Goal: Transaction & Acquisition: Purchase product/service

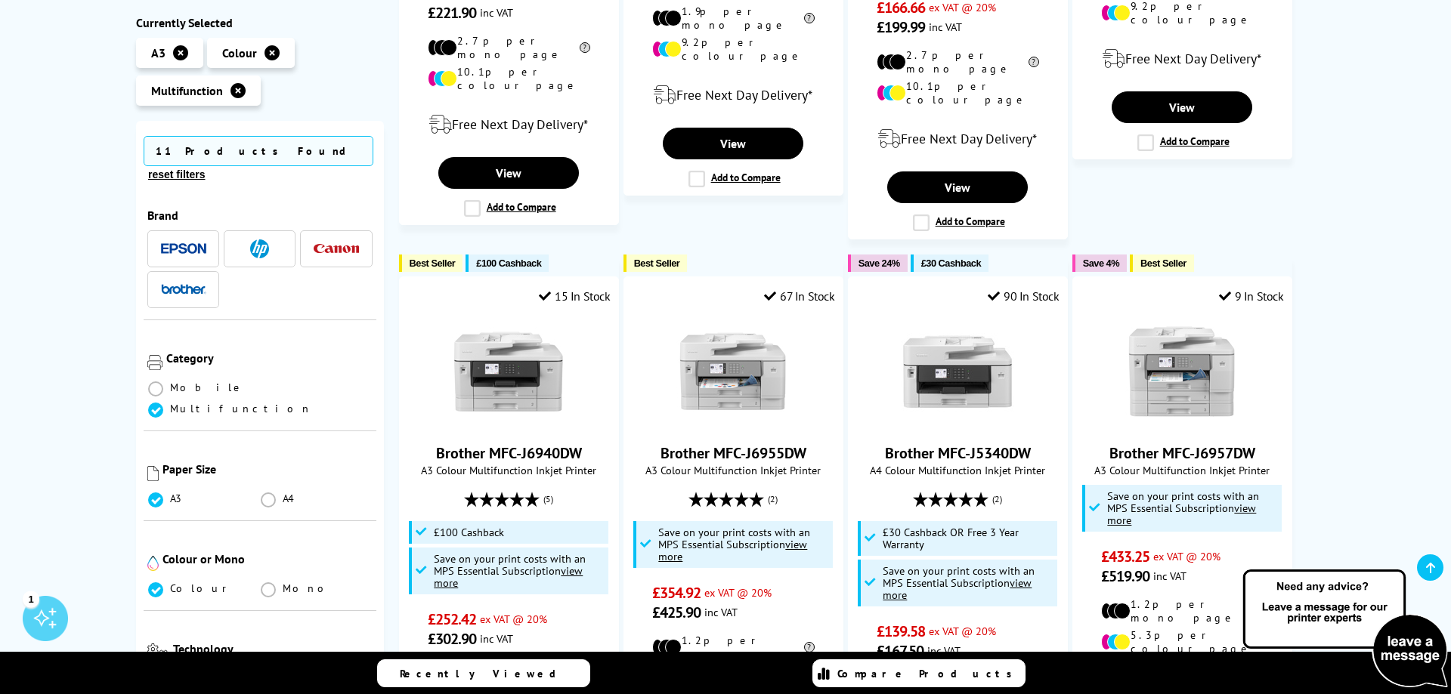
scroll to position [848, 0]
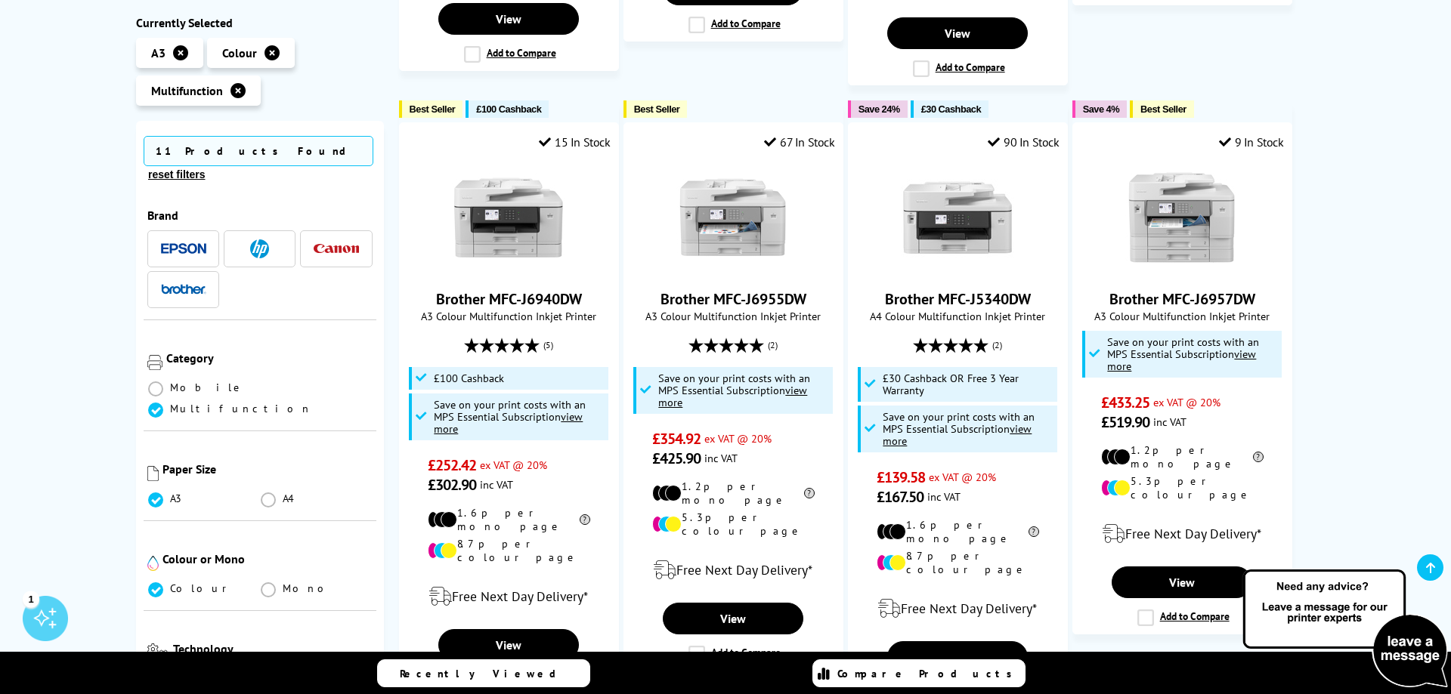
click at [46, 338] on div "Mopria Certified Multifunction Inkjet Printers Currently Selected A3 Colour Mul…" at bounding box center [725, 585] width 1451 height 2455
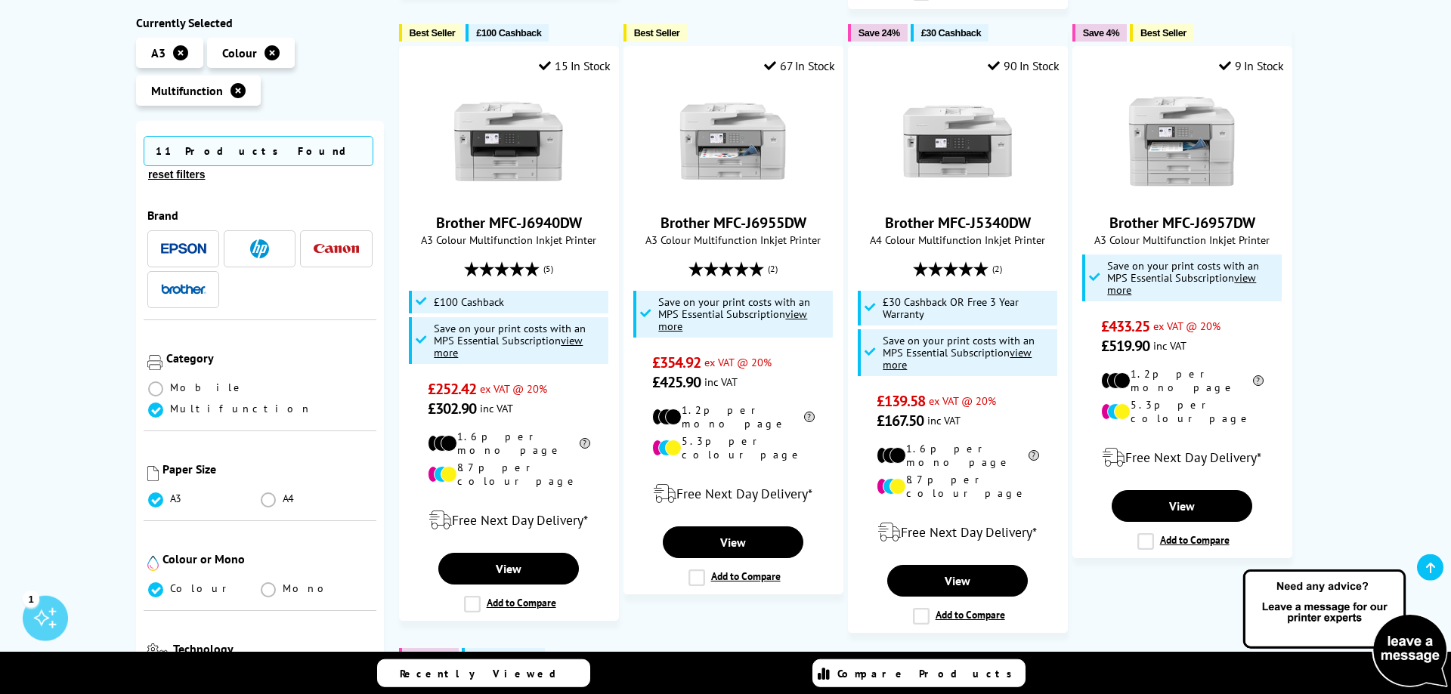
scroll to position [925, 0]
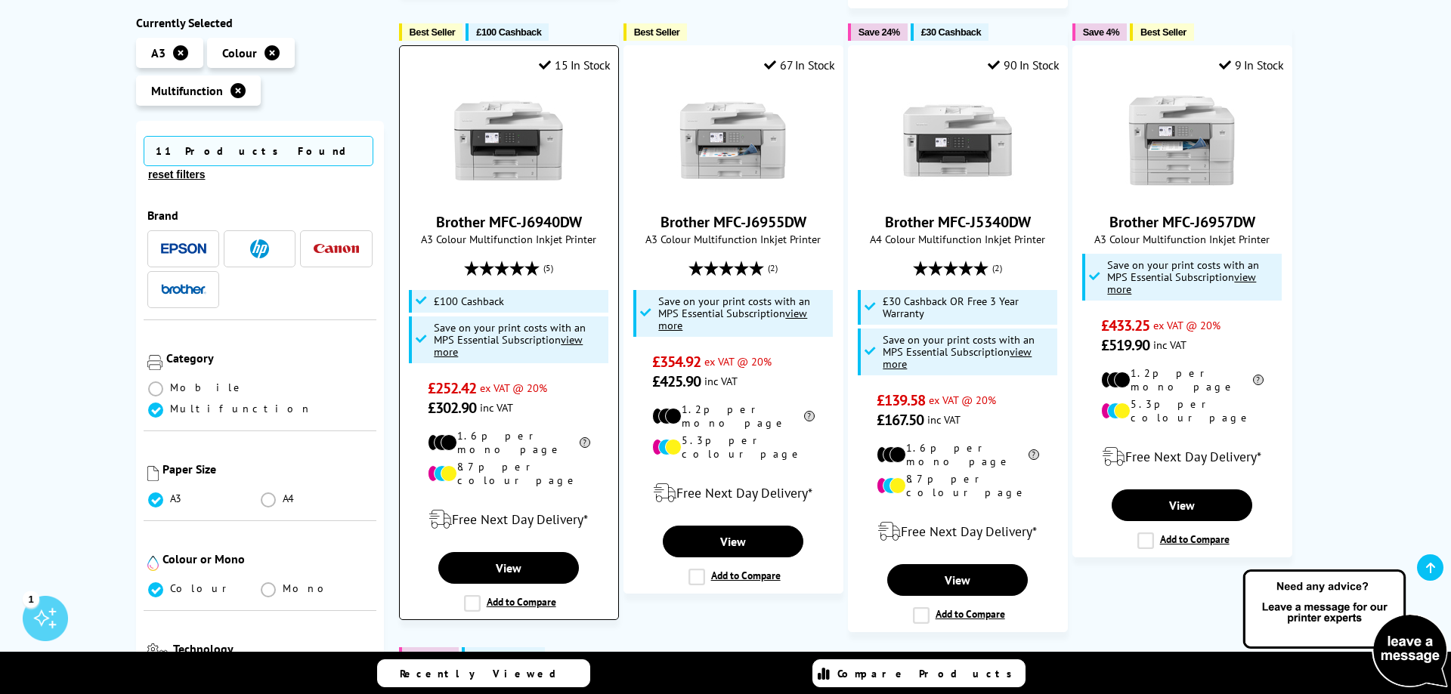
click at [467, 595] on label "Add to Compare" at bounding box center [510, 603] width 92 height 17
click at [0, 0] on input "Add to Compare" at bounding box center [0, 0] width 0 height 0
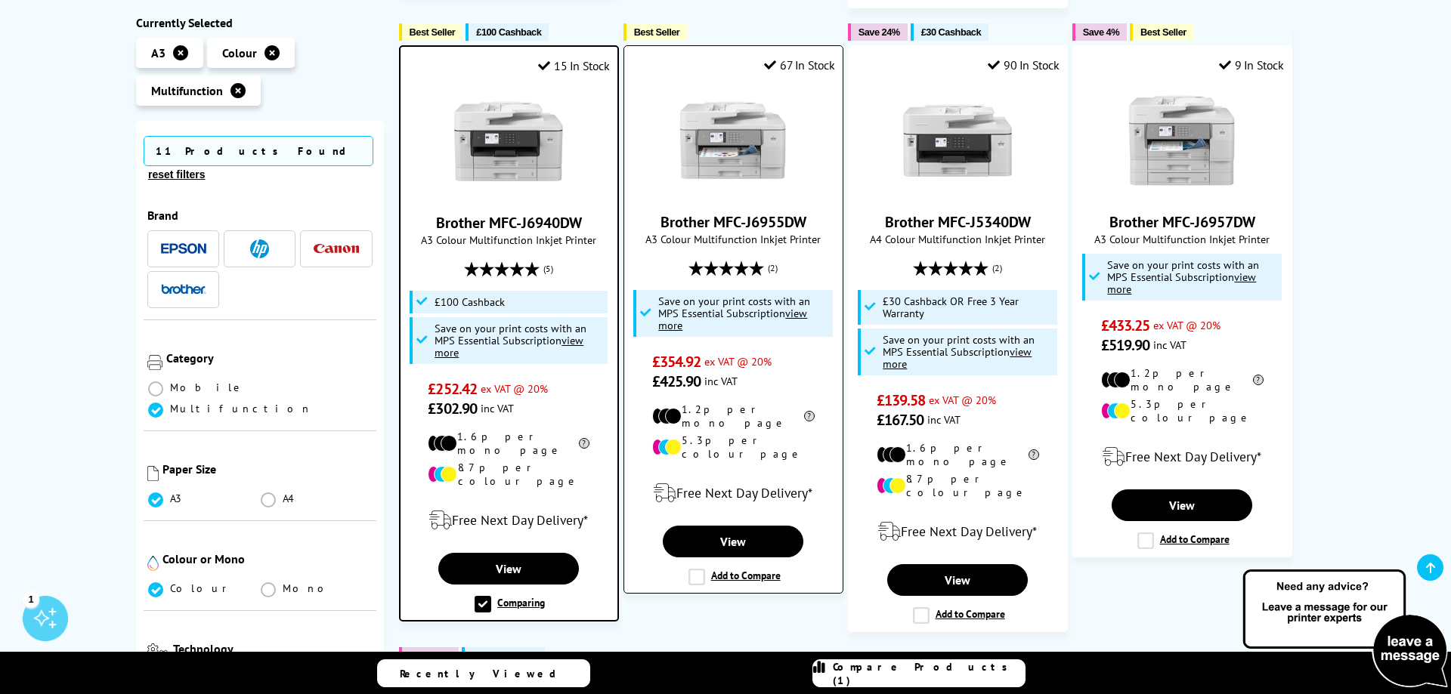
click at [698, 569] on label "Add to Compare" at bounding box center [734, 577] width 92 height 17
click at [0, 0] on input "Add to Compare" at bounding box center [0, 0] width 0 height 0
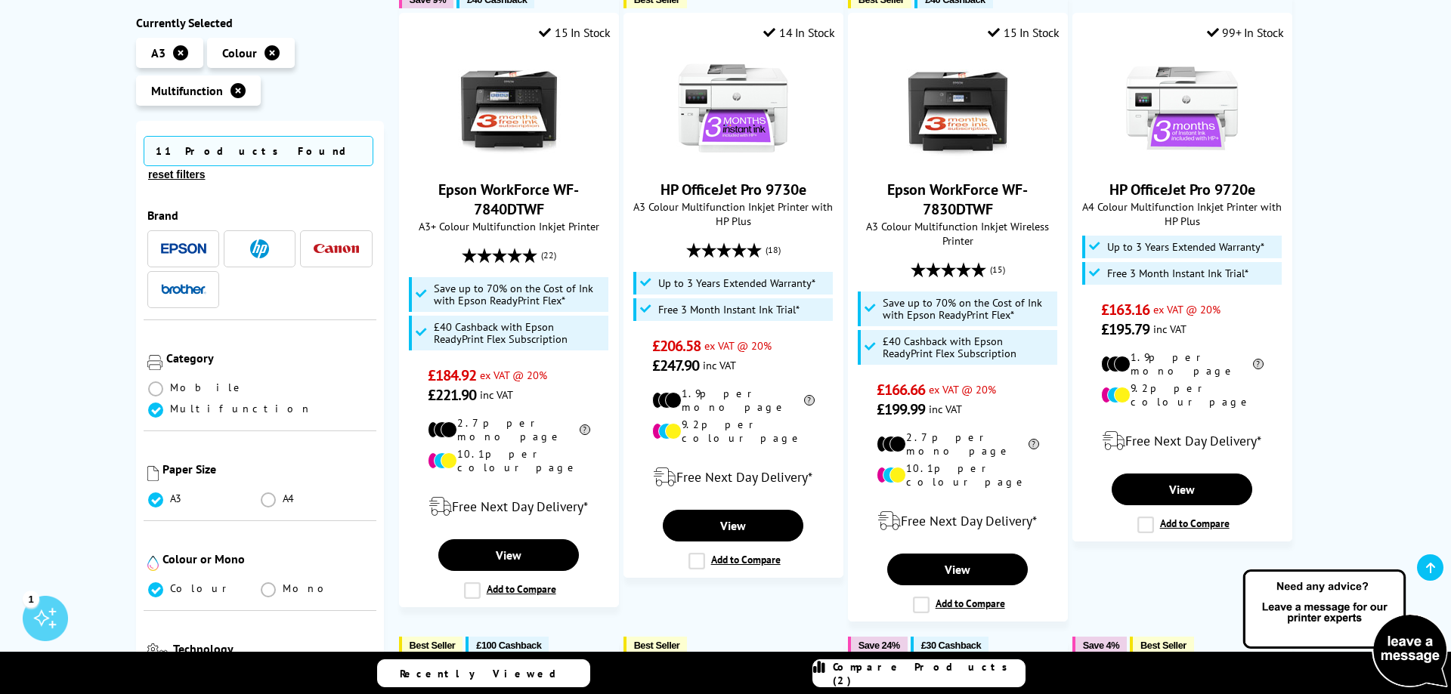
scroll to position [308, 0]
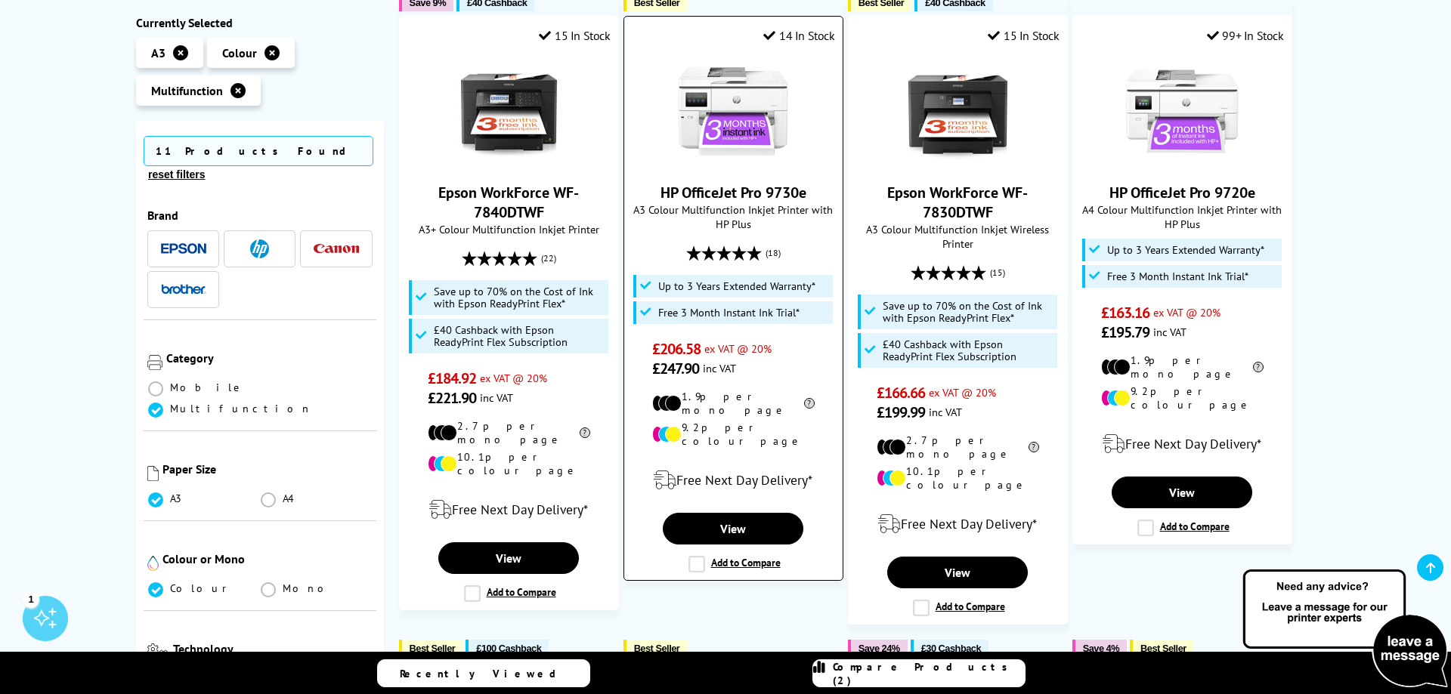
click at [691, 556] on label "Add to Compare" at bounding box center [734, 564] width 92 height 17
click at [0, 0] on input "Add to Compare" at bounding box center [0, 0] width 0 height 0
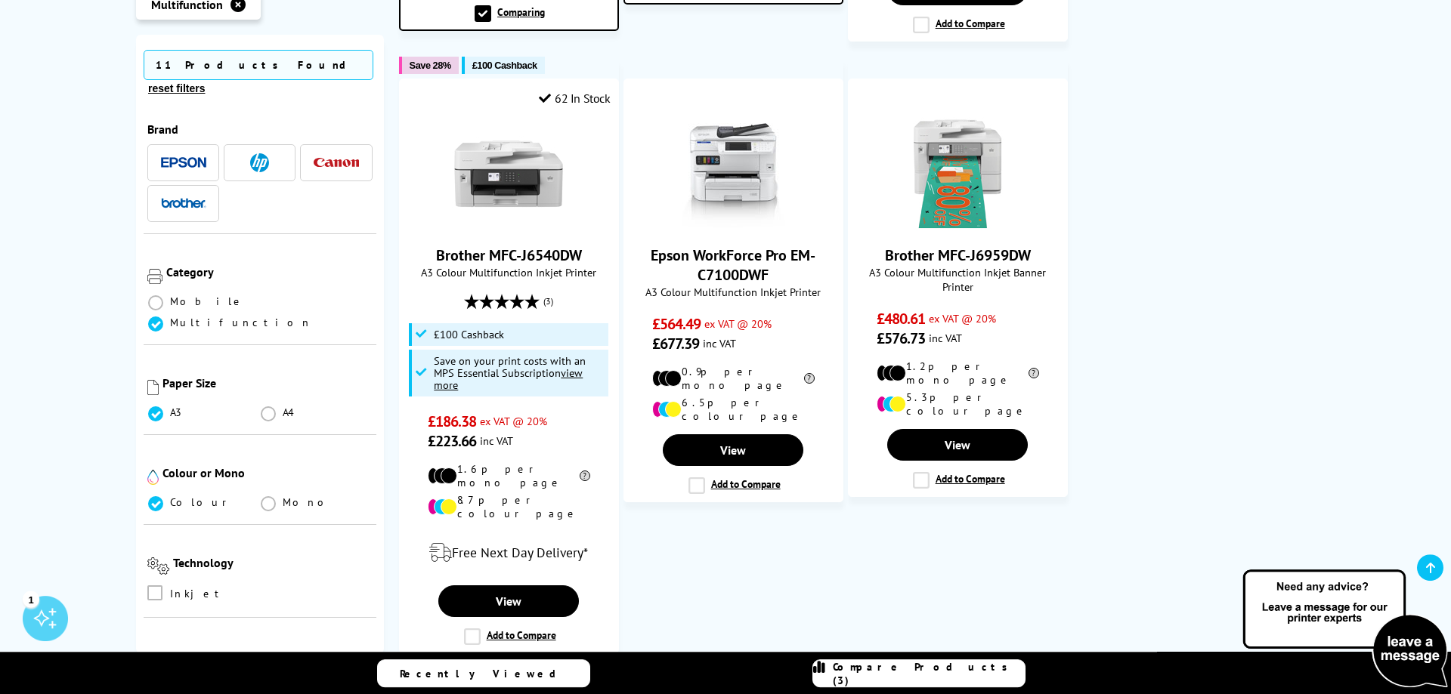
scroll to position [1541, 0]
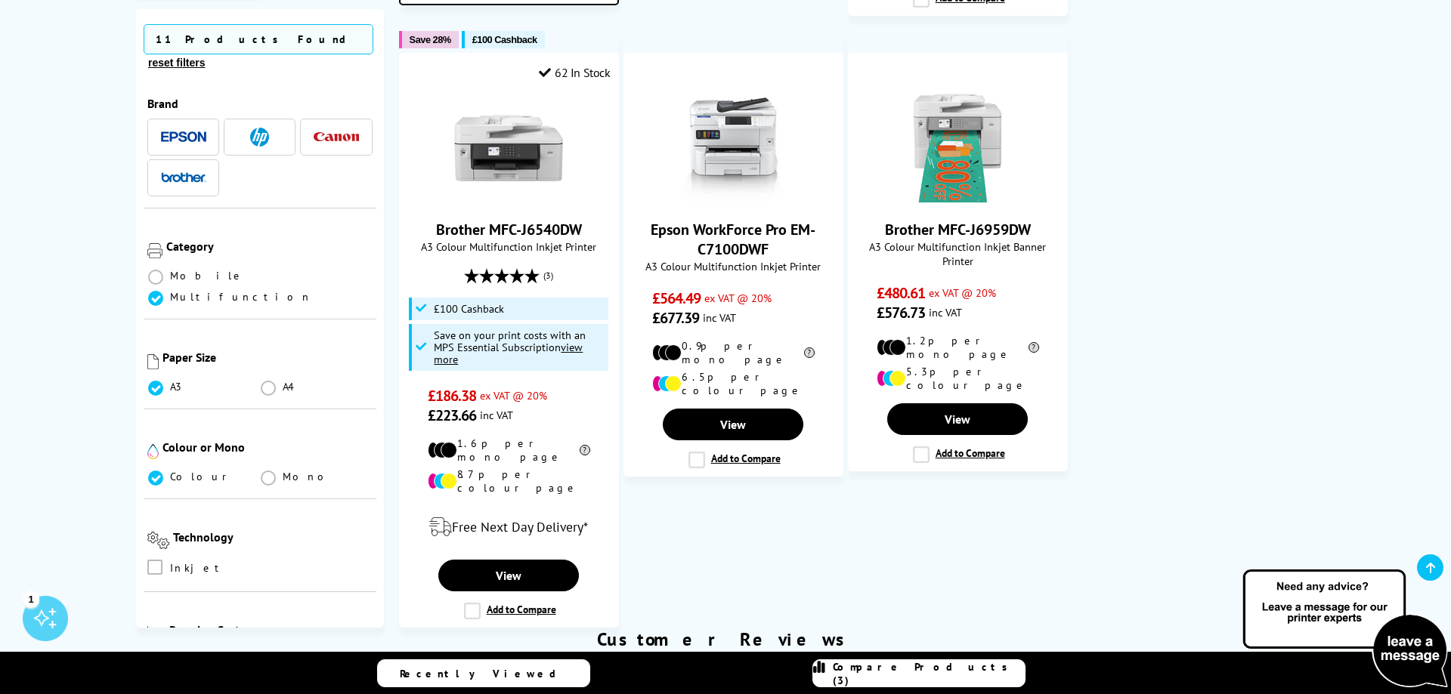
click at [886, 676] on span "Compare Products (3)" at bounding box center [929, 673] width 192 height 27
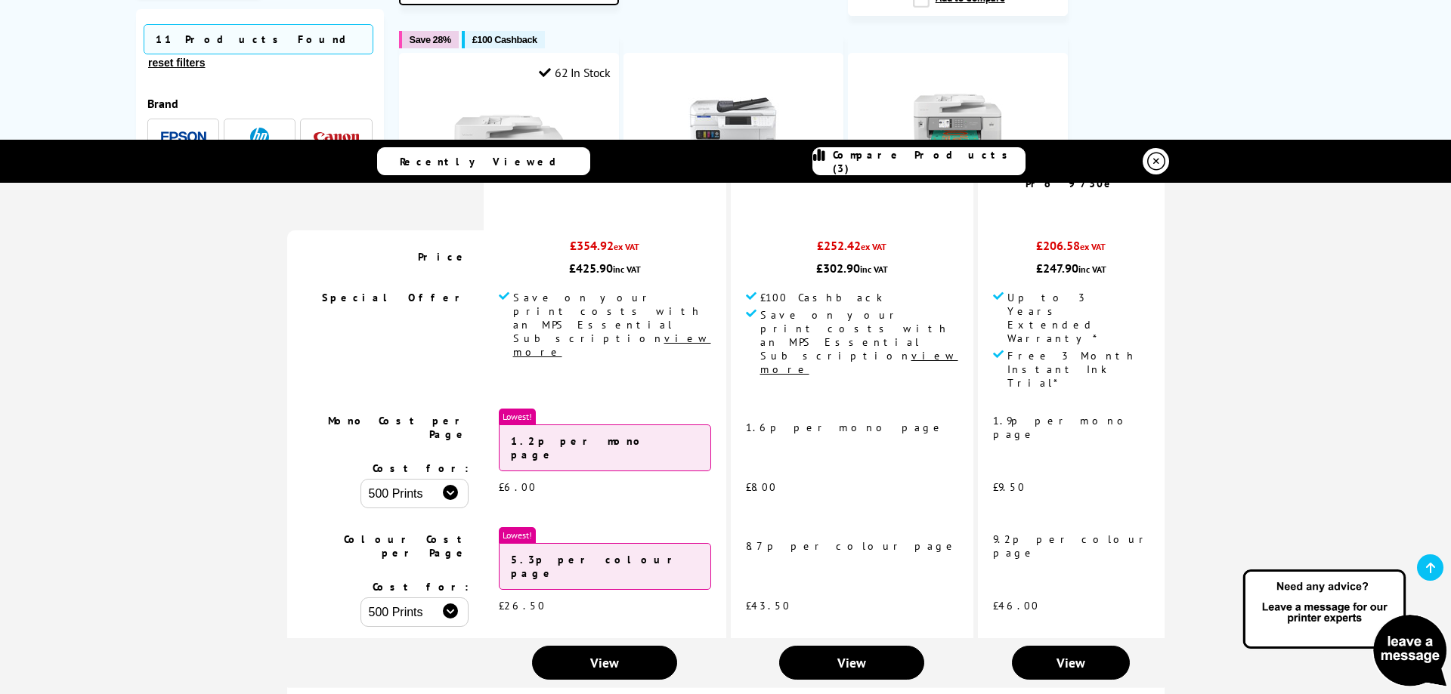
scroll to position [181, 0]
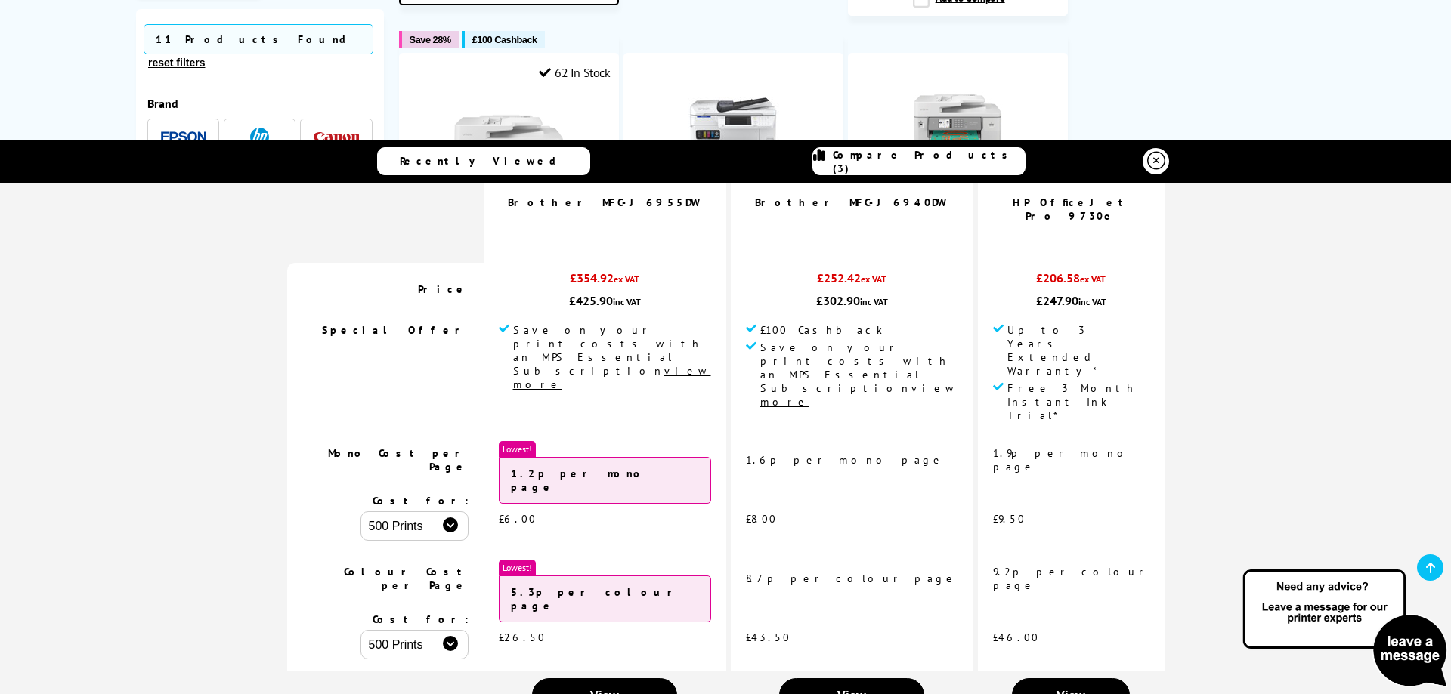
click at [360, 512] on select "500 Prints 1000 Prints 2000 Prints" at bounding box center [414, 526] width 108 height 29
click at [468, 512] on select "500 Prints 1000 Prints 2000 Prints" at bounding box center [414, 526] width 108 height 29
click at [373, 487] on td "Cost for: 500 Prints 1000 Prints 2000 Prints" at bounding box center [385, 520] width 196 height 66
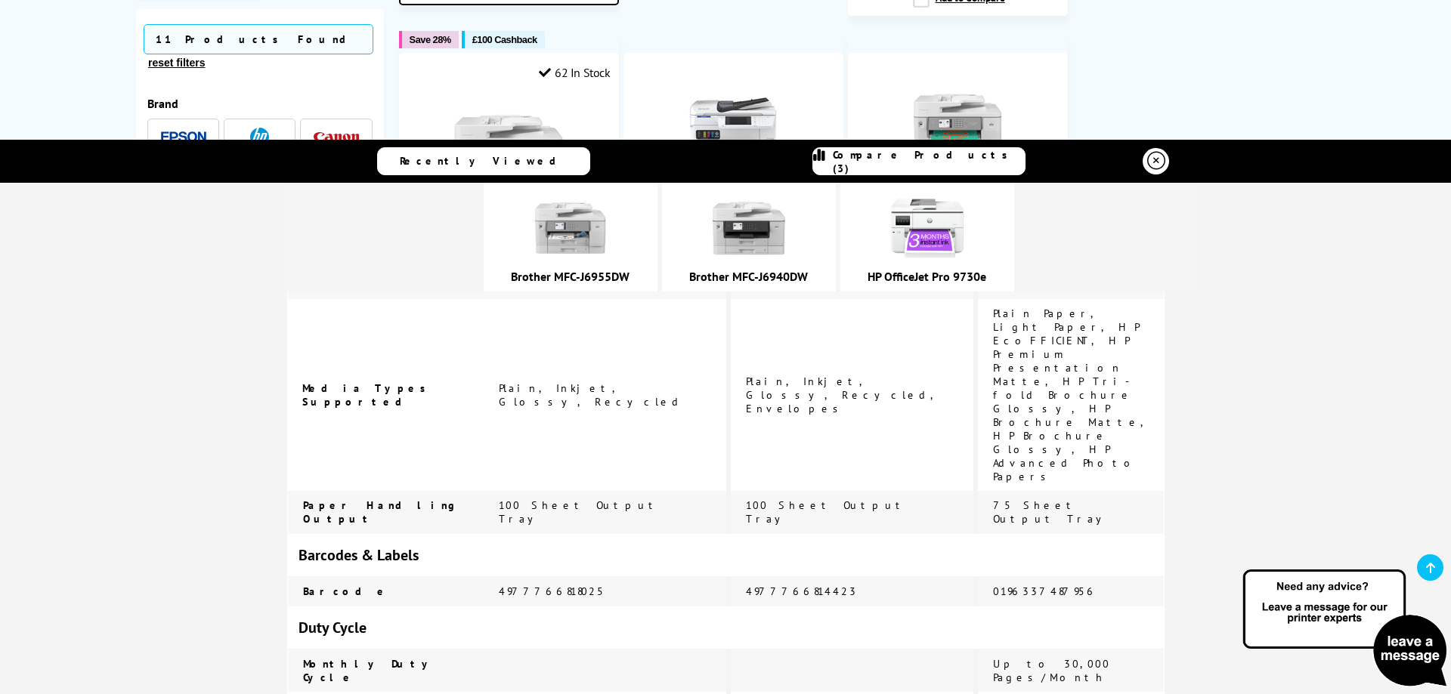
scroll to position [3436, 0]
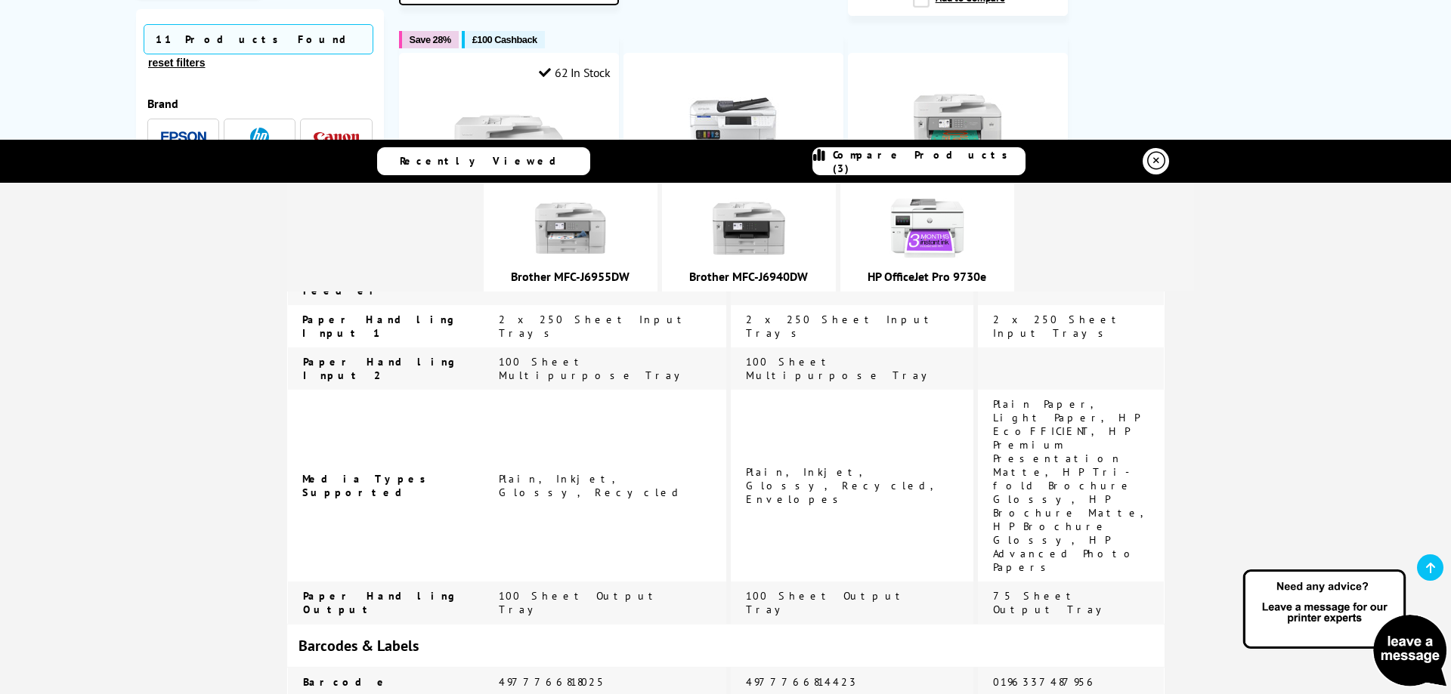
click at [808, 271] on link "Brother MFC-J6940DW" at bounding box center [748, 276] width 119 height 15
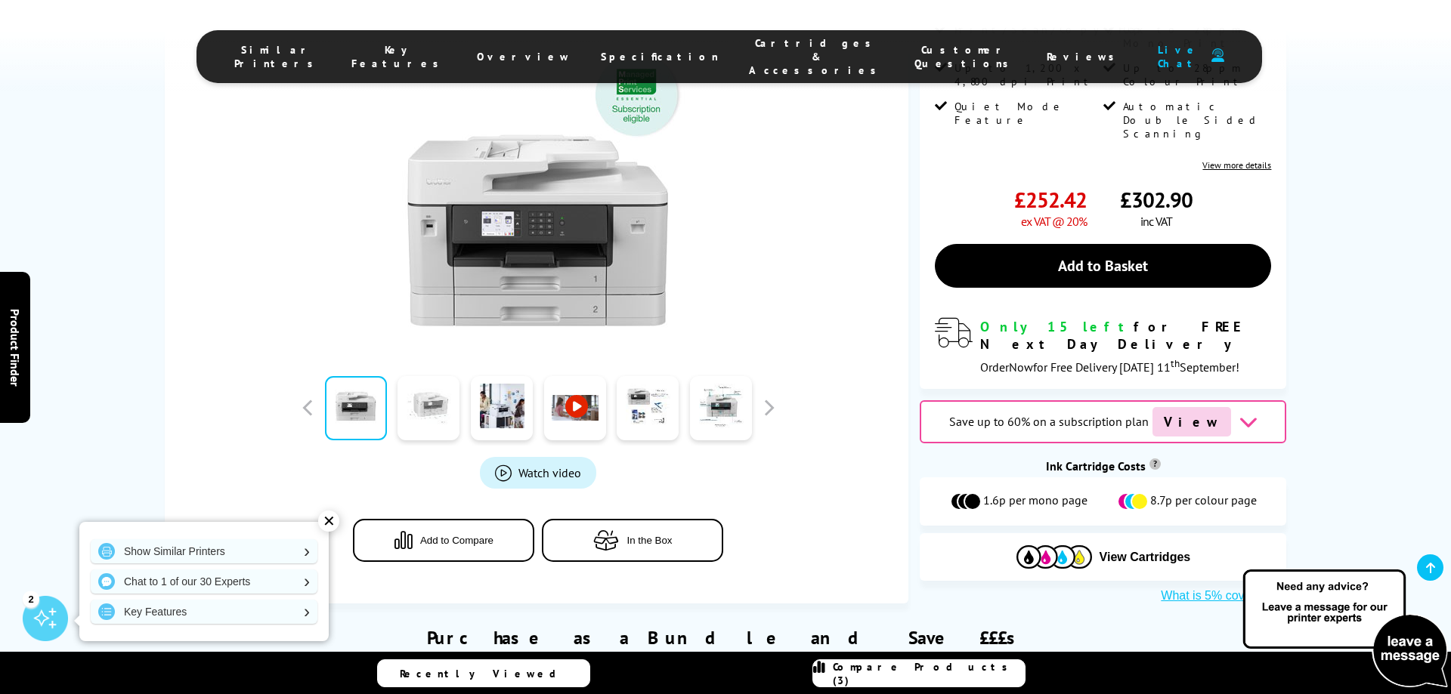
click at [428, 394] on link at bounding box center [428, 408] width 62 height 64
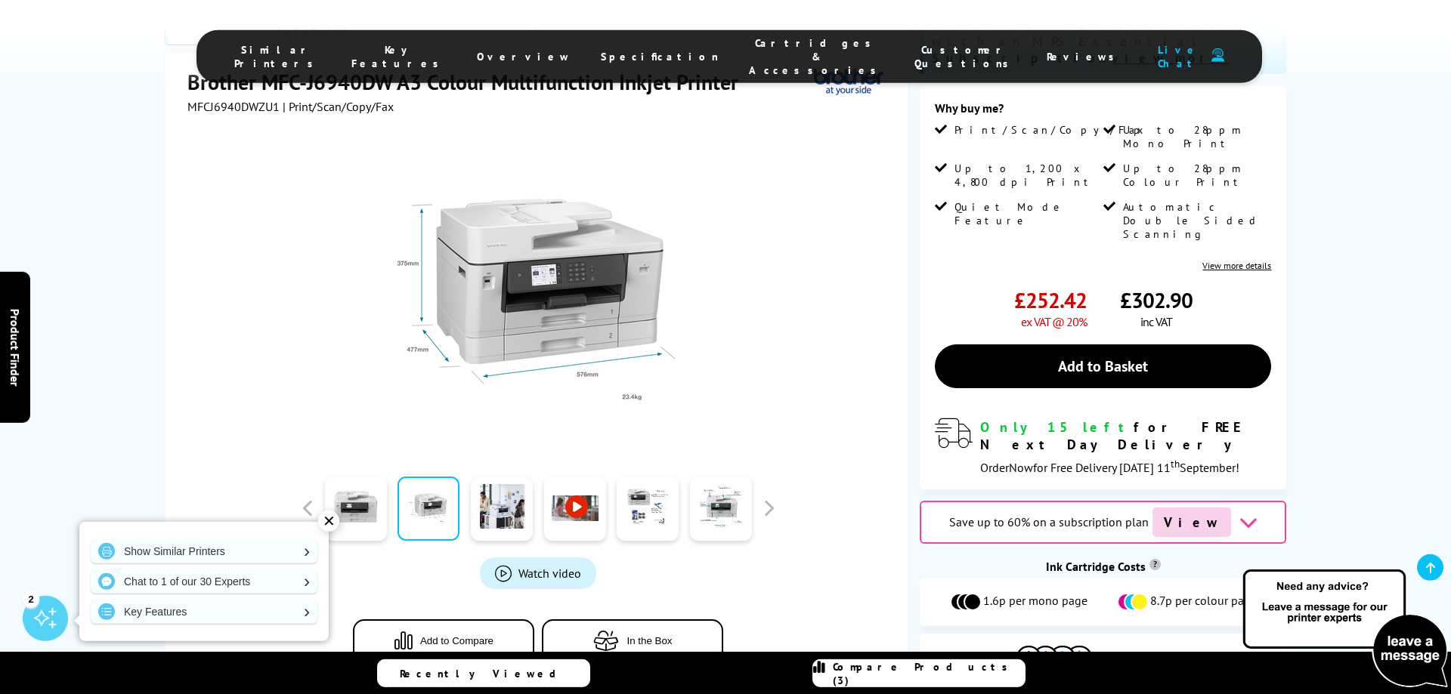
scroll to position [308, 0]
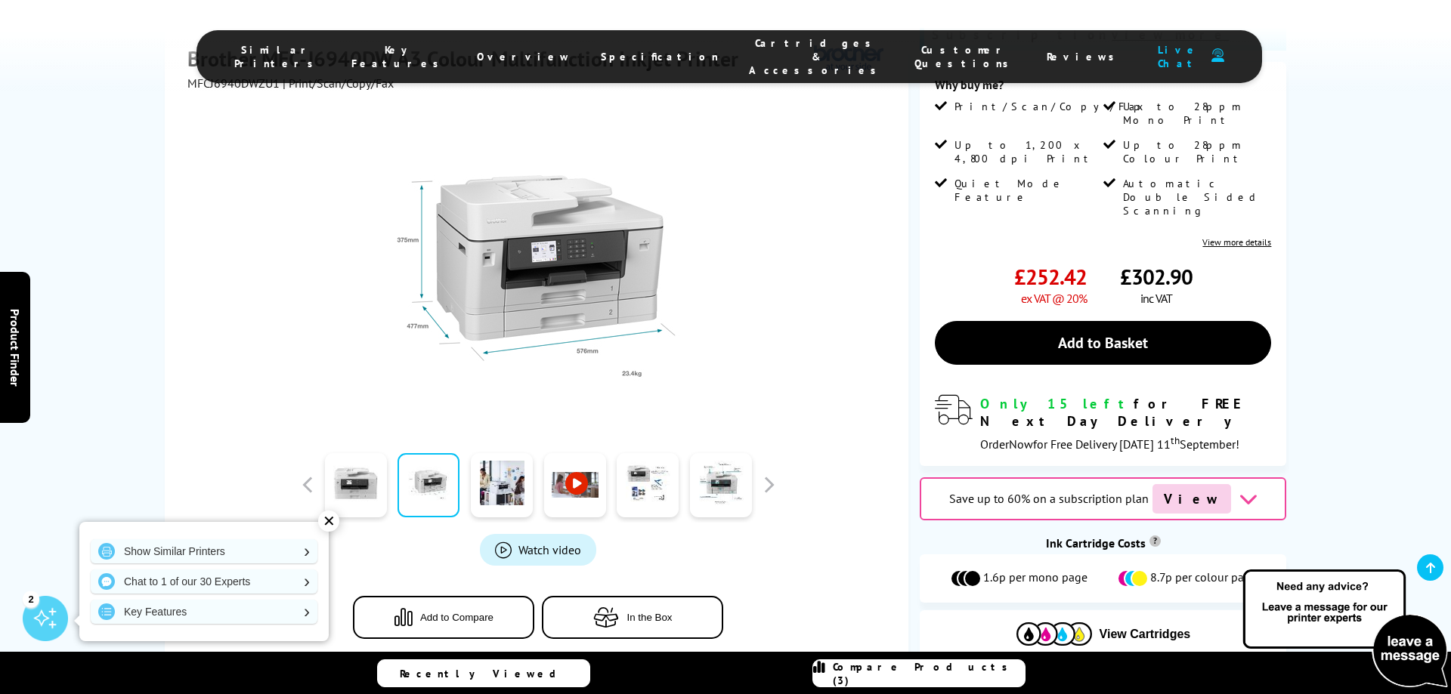
click at [466, 458] on div at bounding box center [501, 485] width 73 height 76
click at [497, 456] on link at bounding box center [502, 485] width 62 height 64
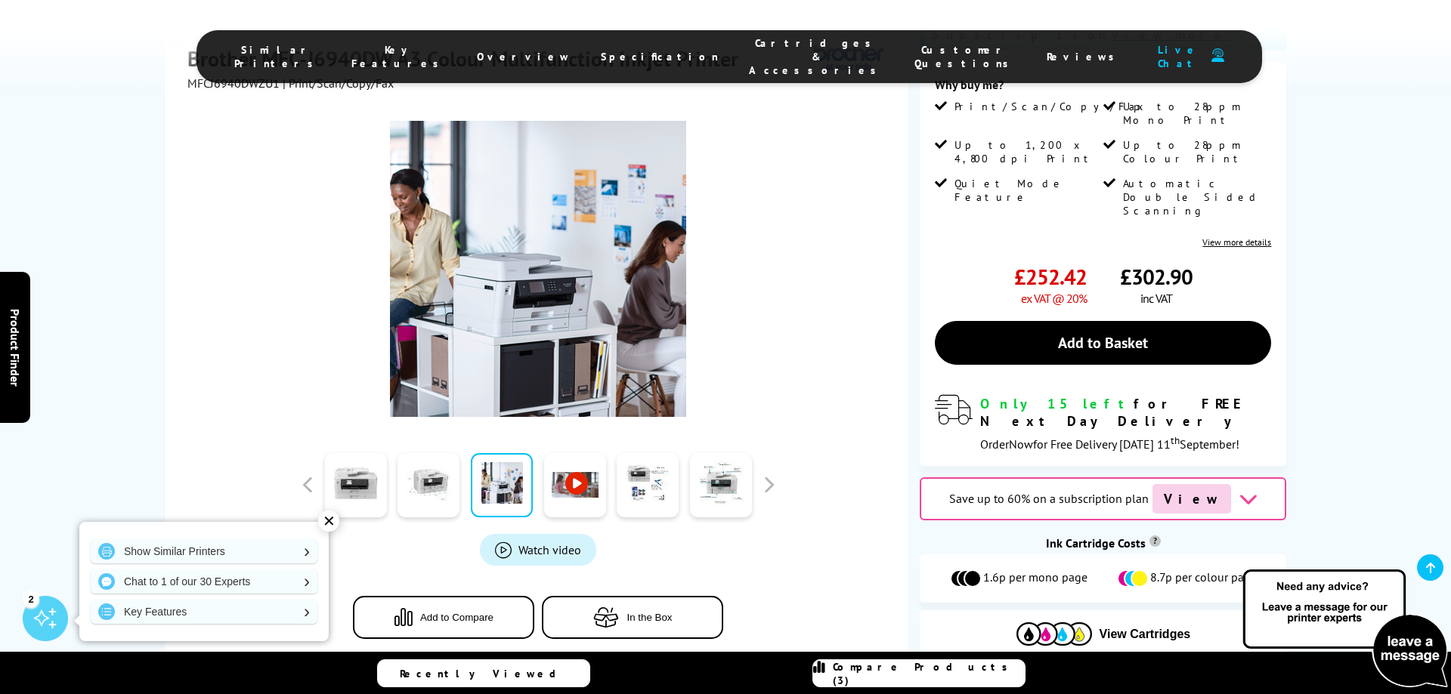
click at [570, 460] on link at bounding box center [575, 485] width 62 height 64
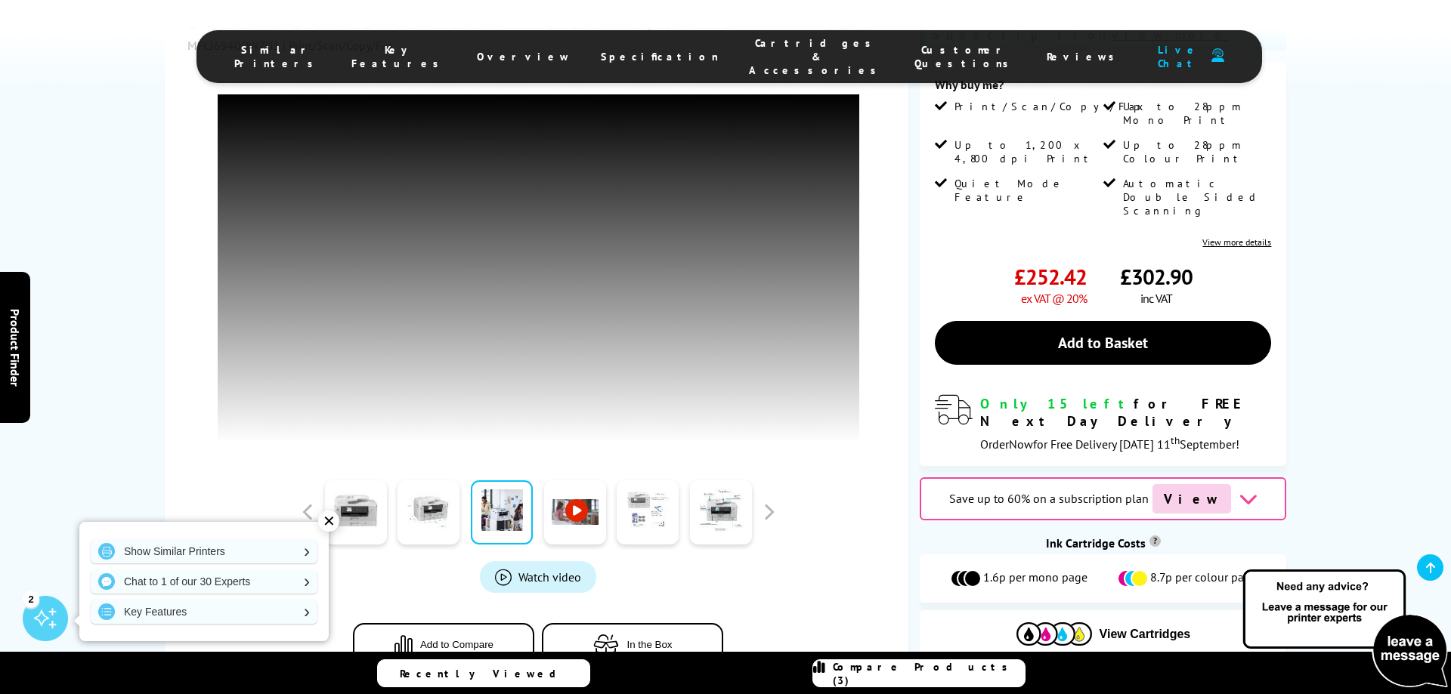
click at [659, 509] on link at bounding box center [648, 512] width 62 height 64
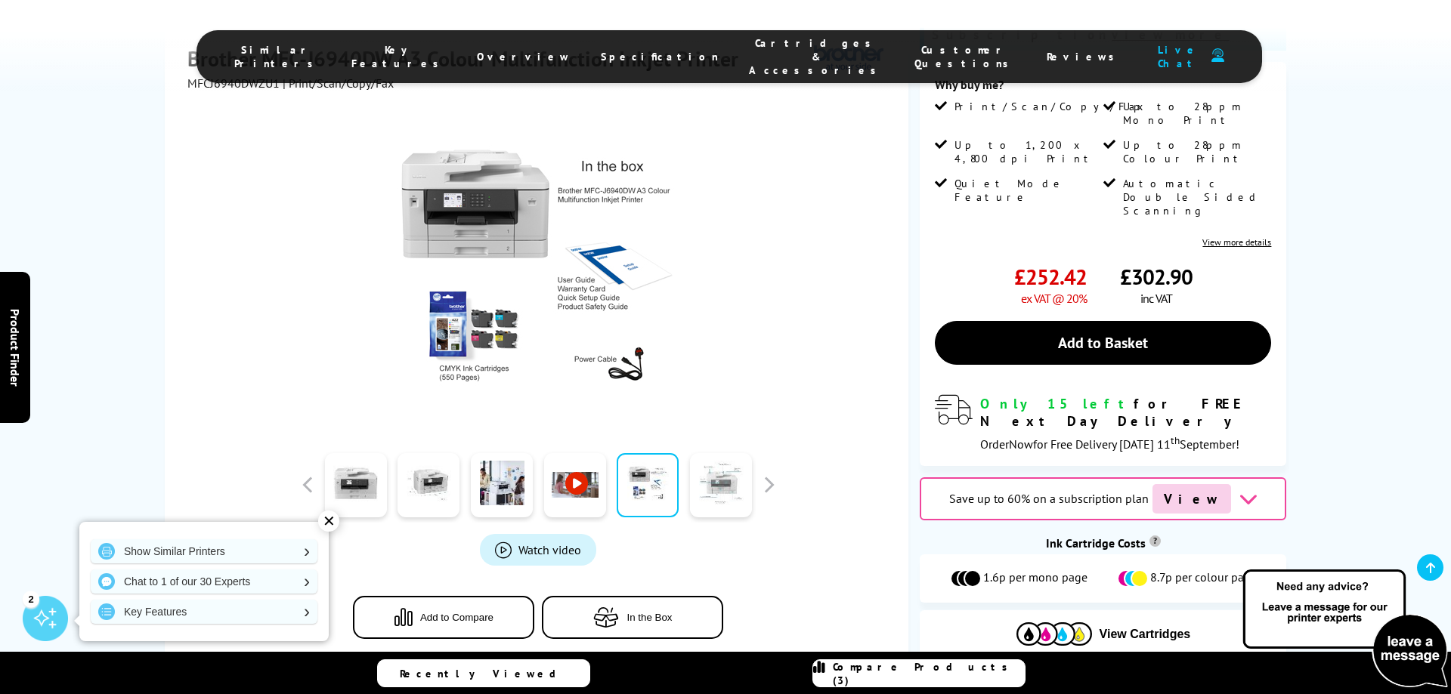
click at [709, 459] on link at bounding box center [721, 485] width 62 height 64
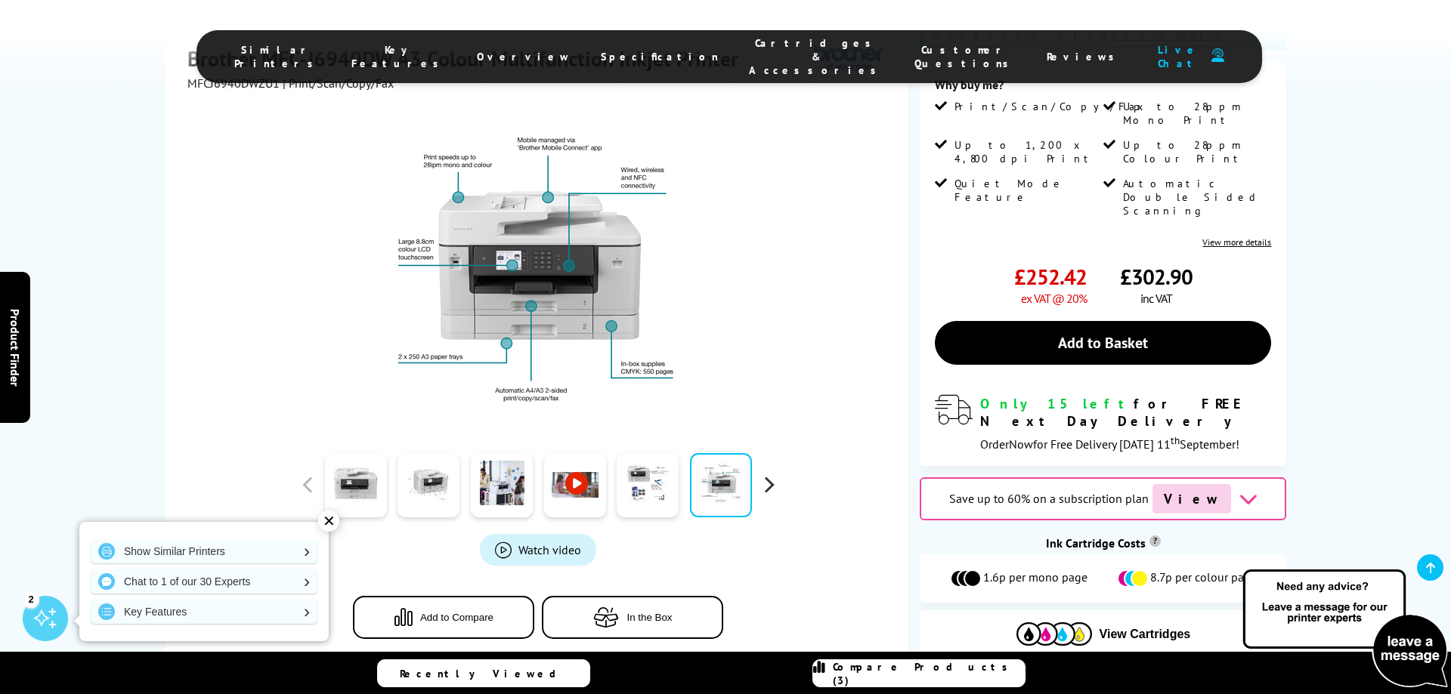
click at [768, 474] on button "button" at bounding box center [768, 485] width 23 height 23
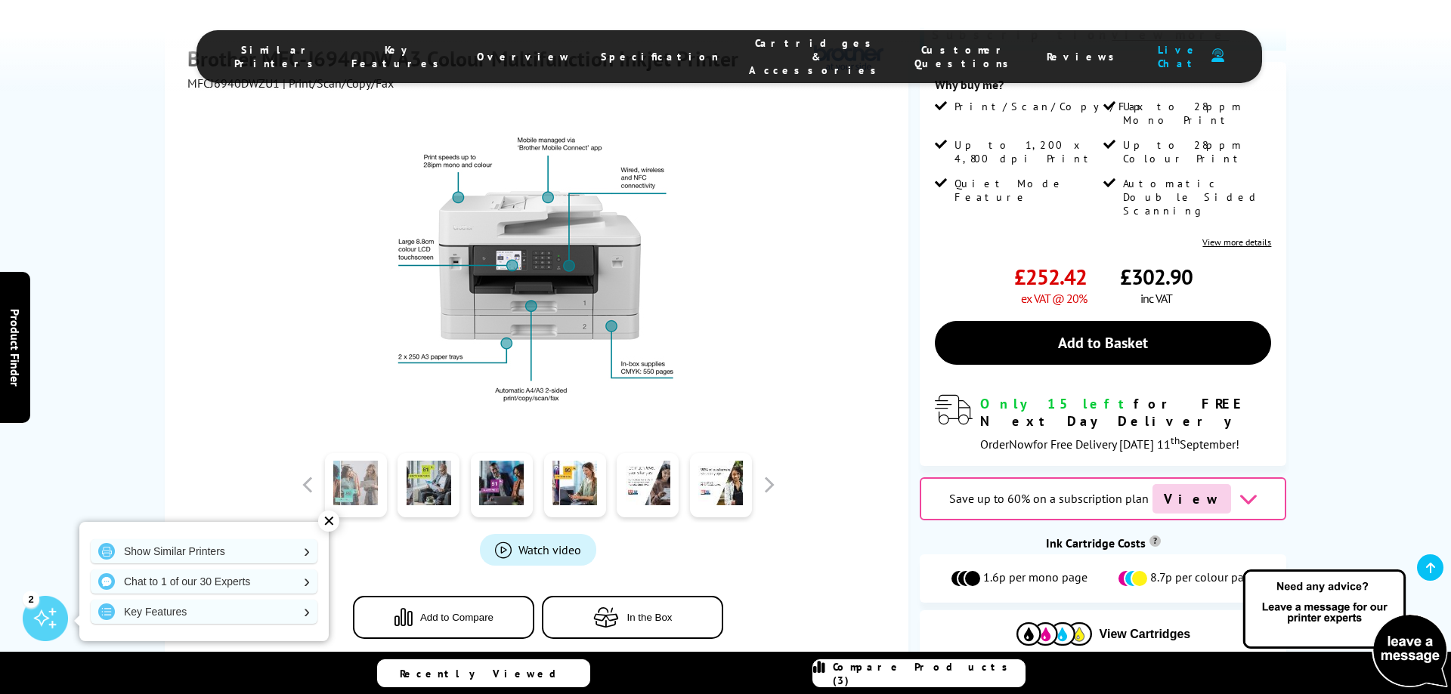
click at [368, 463] on link at bounding box center [356, 485] width 62 height 64
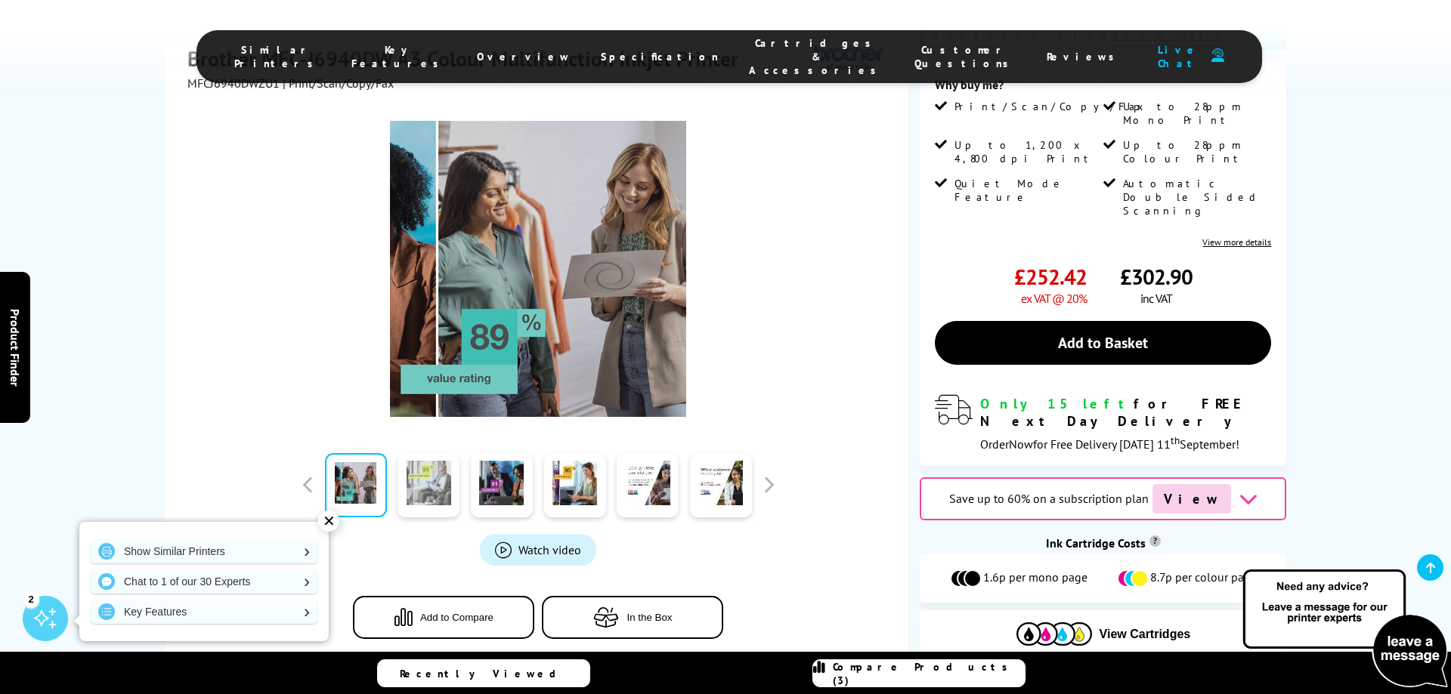
click at [416, 454] on link at bounding box center [428, 485] width 62 height 64
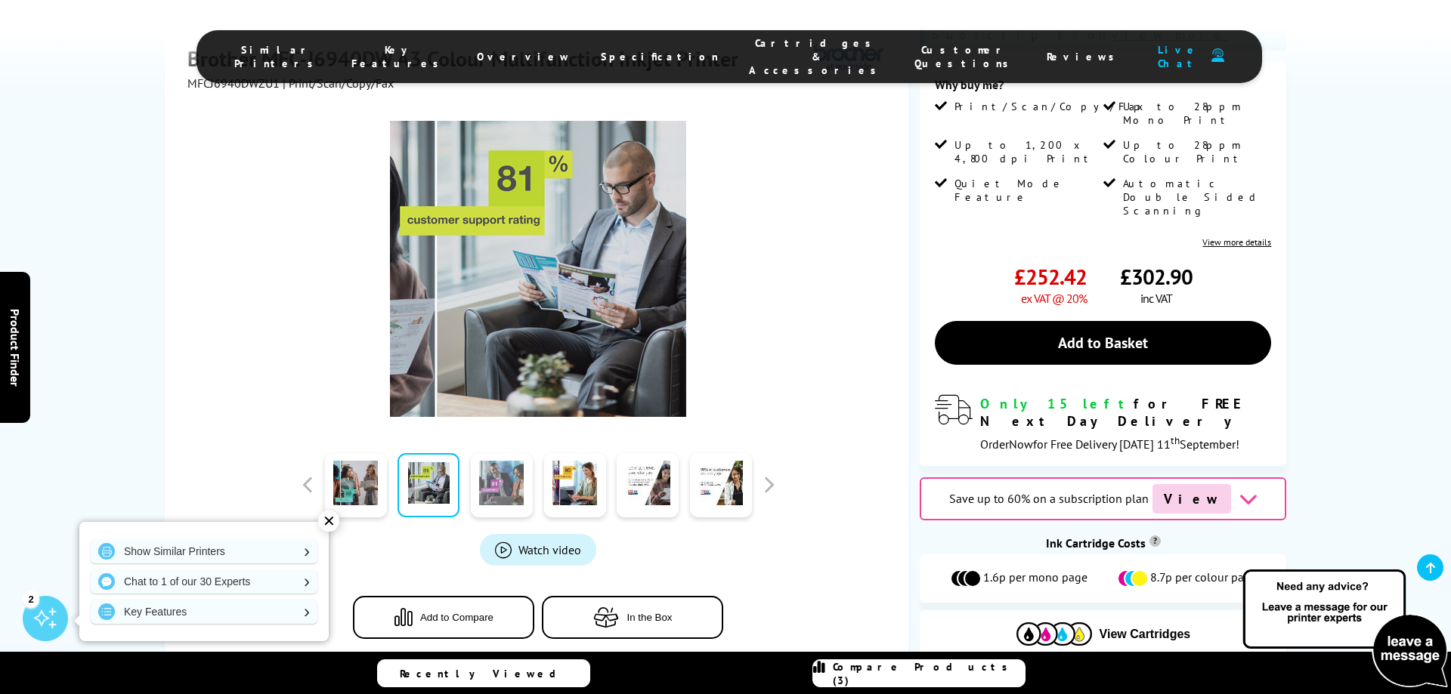
click at [502, 453] on link at bounding box center [502, 485] width 62 height 64
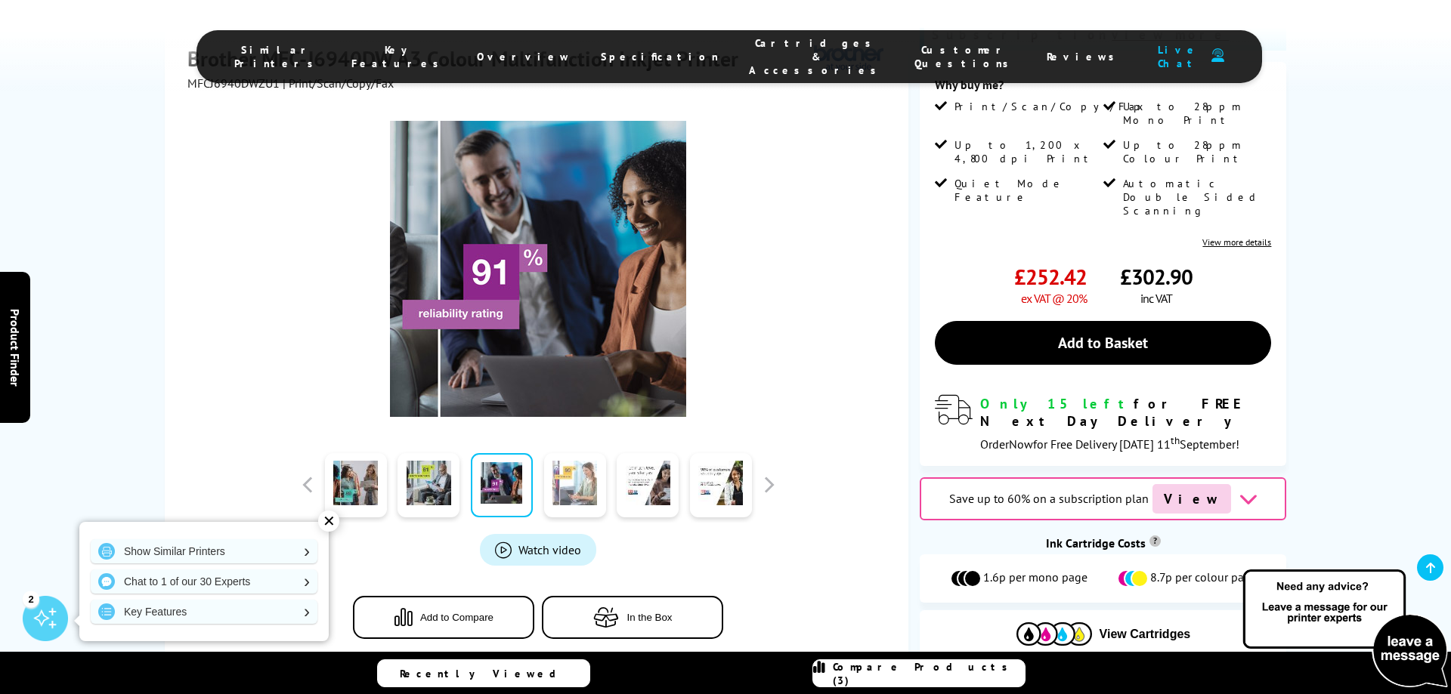
click at [567, 453] on link at bounding box center [575, 485] width 62 height 64
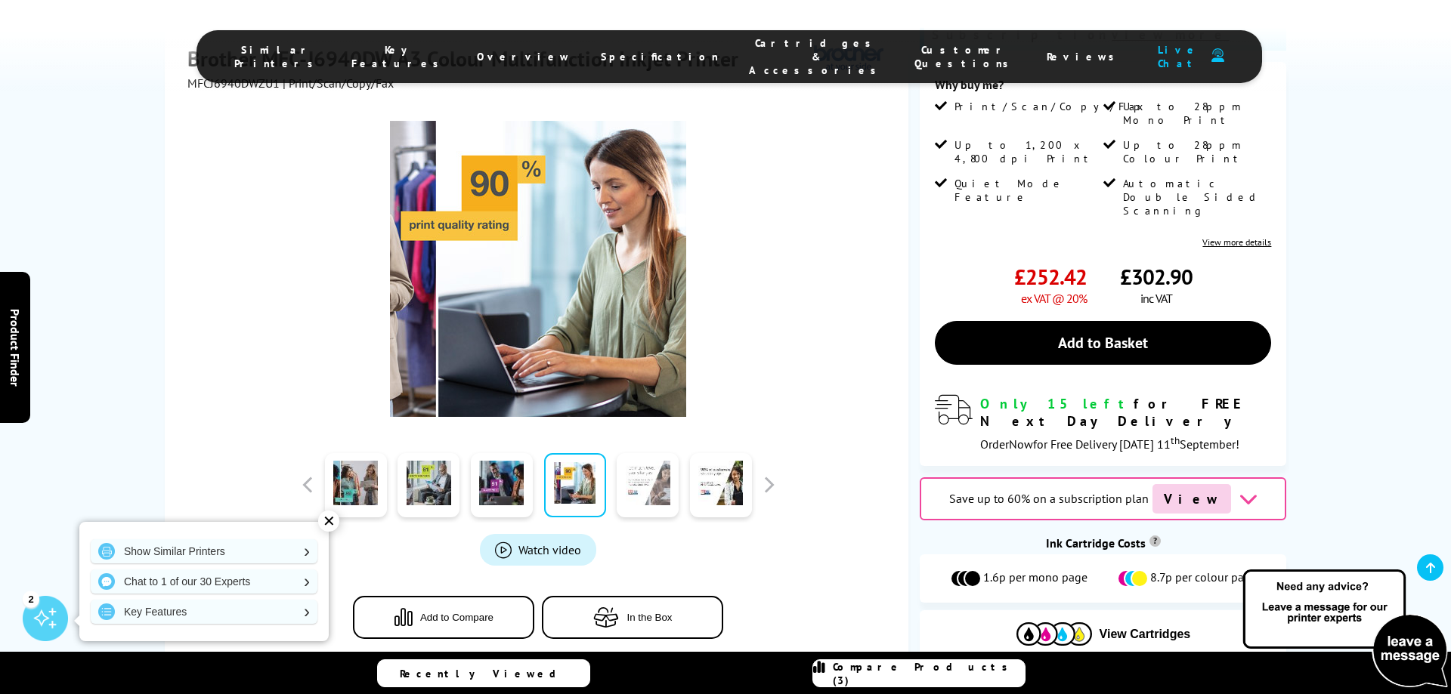
click at [624, 453] on link at bounding box center [648, 485] width 62 height 64
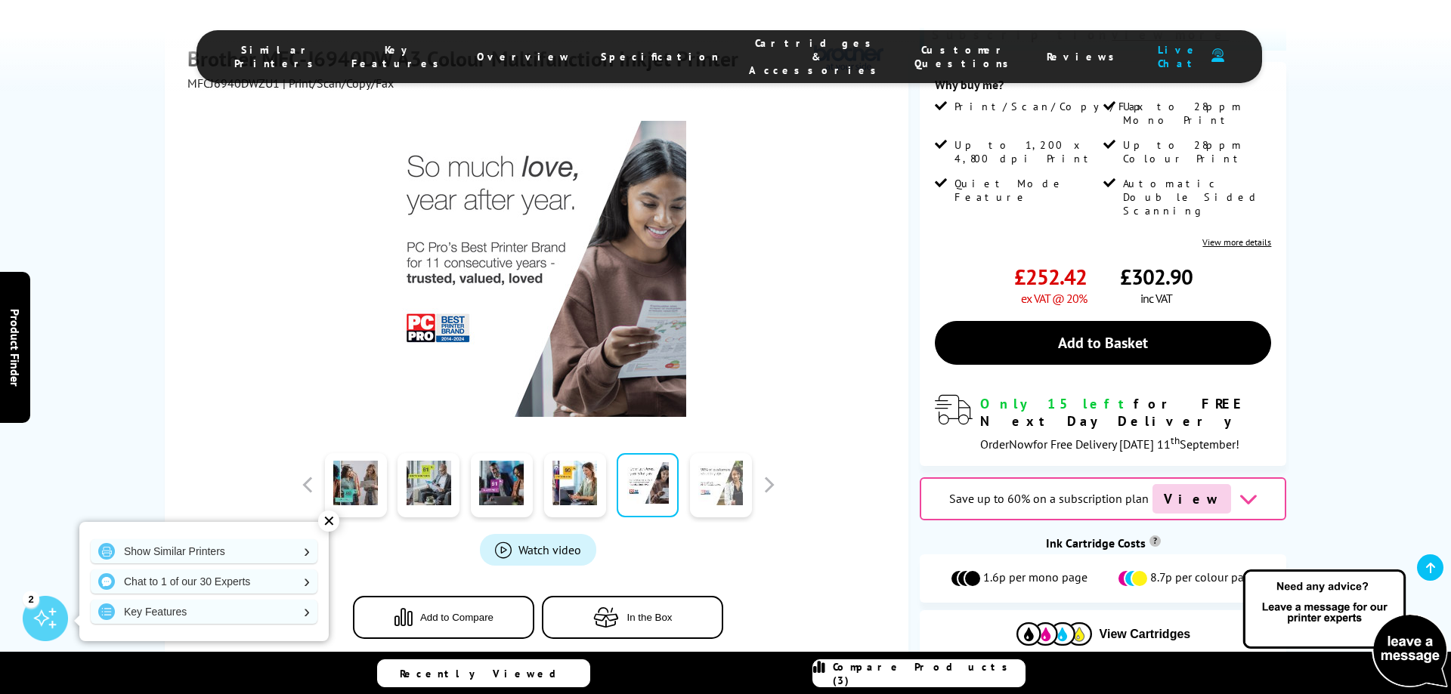
click at [740, 459] on link at bounding box center [721, 485] width 62 height 64
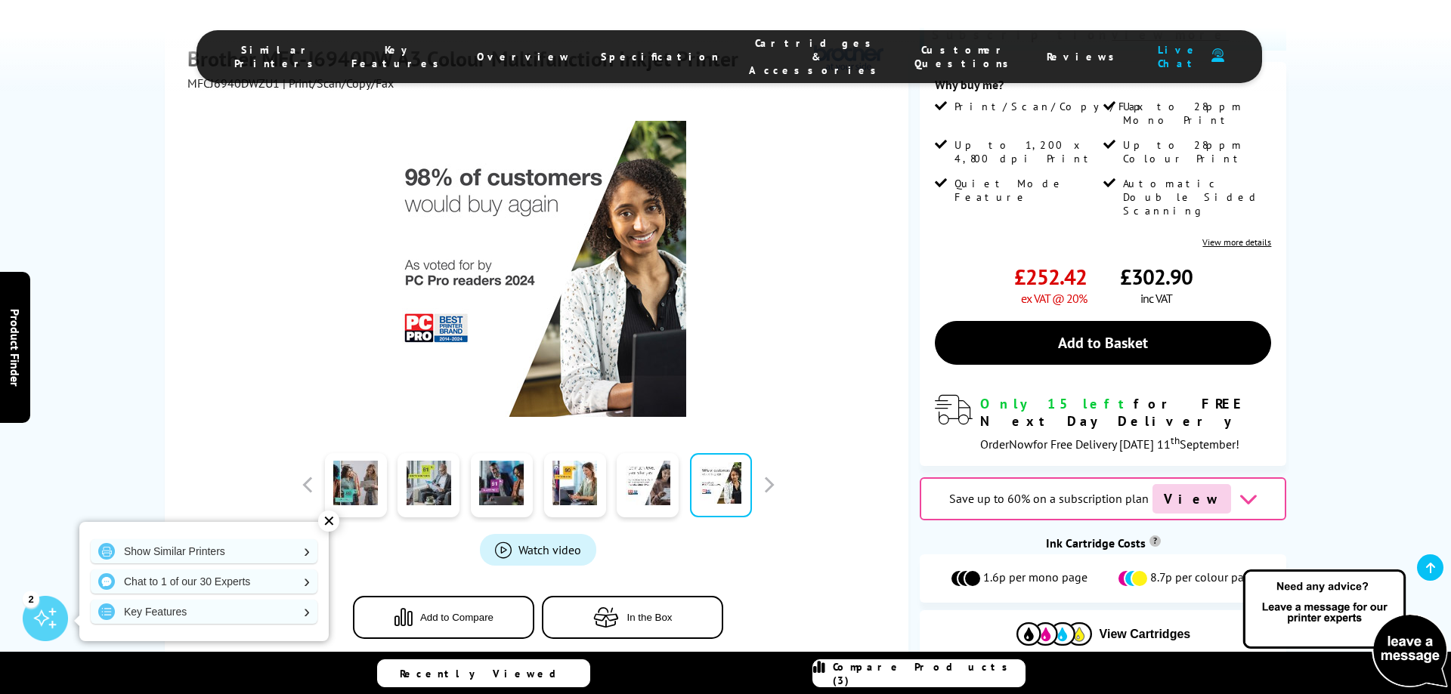
click at [168, 304] on div "Brother MFC-J6940DW A3 Colour Multifunction Inkjet Printer MFCJ6940DWZU1 | Prin…" at bounding box center [537, 354] width 744 height 651
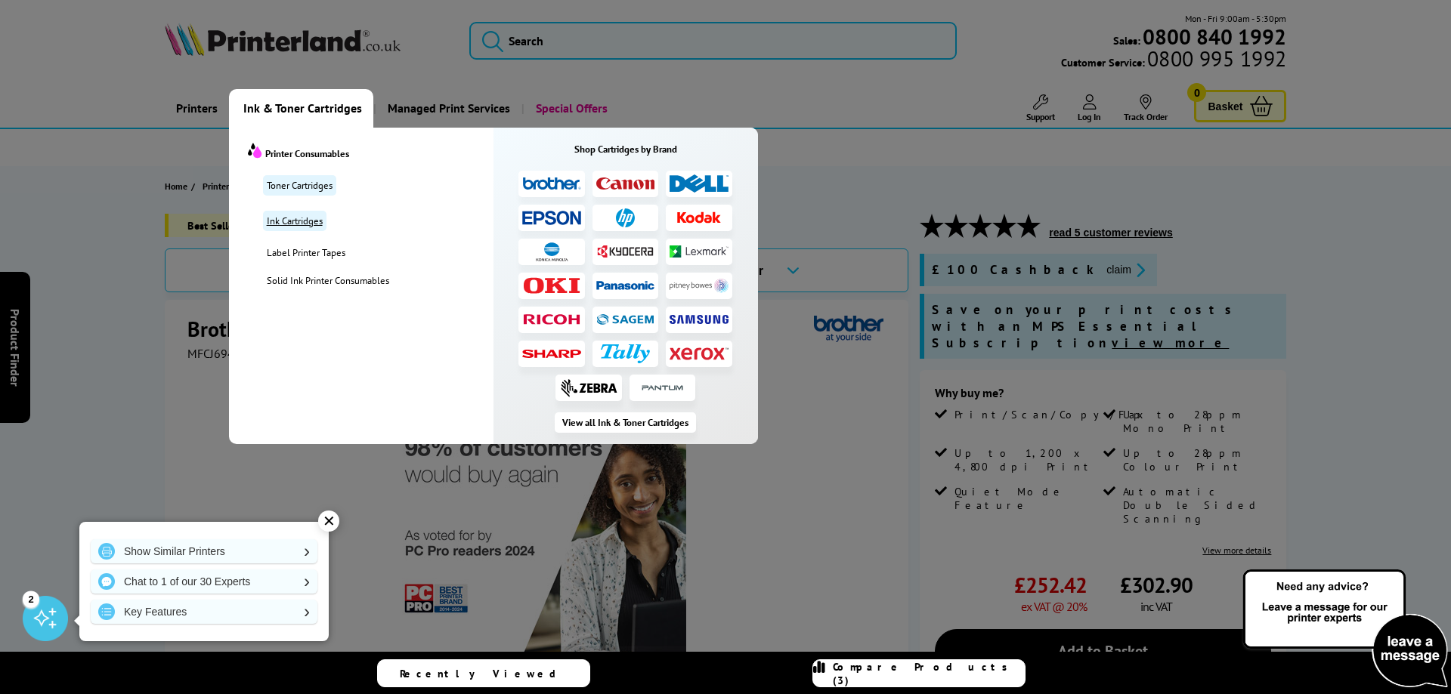
click at [300, 219] on link "Ink Cartridges" at bounding box center [294, 221] width 63 height 20
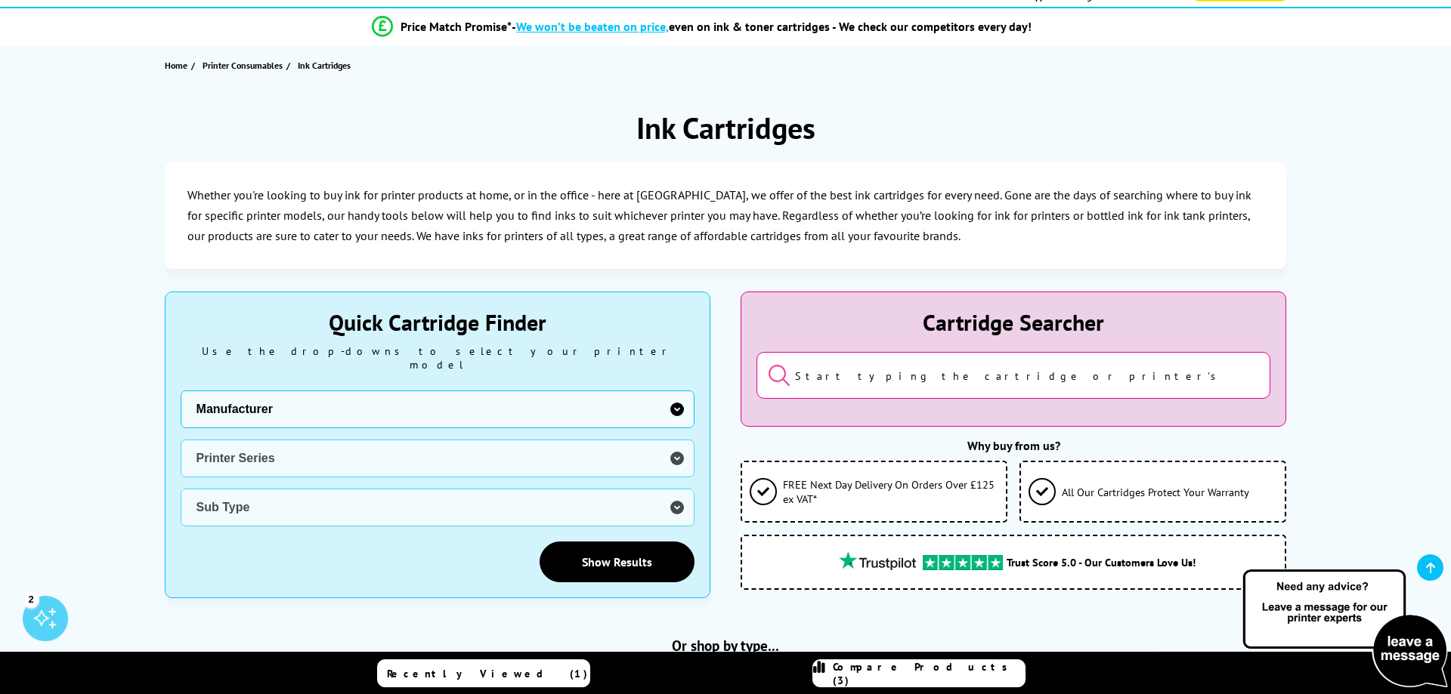
scroll to position [308, 0]
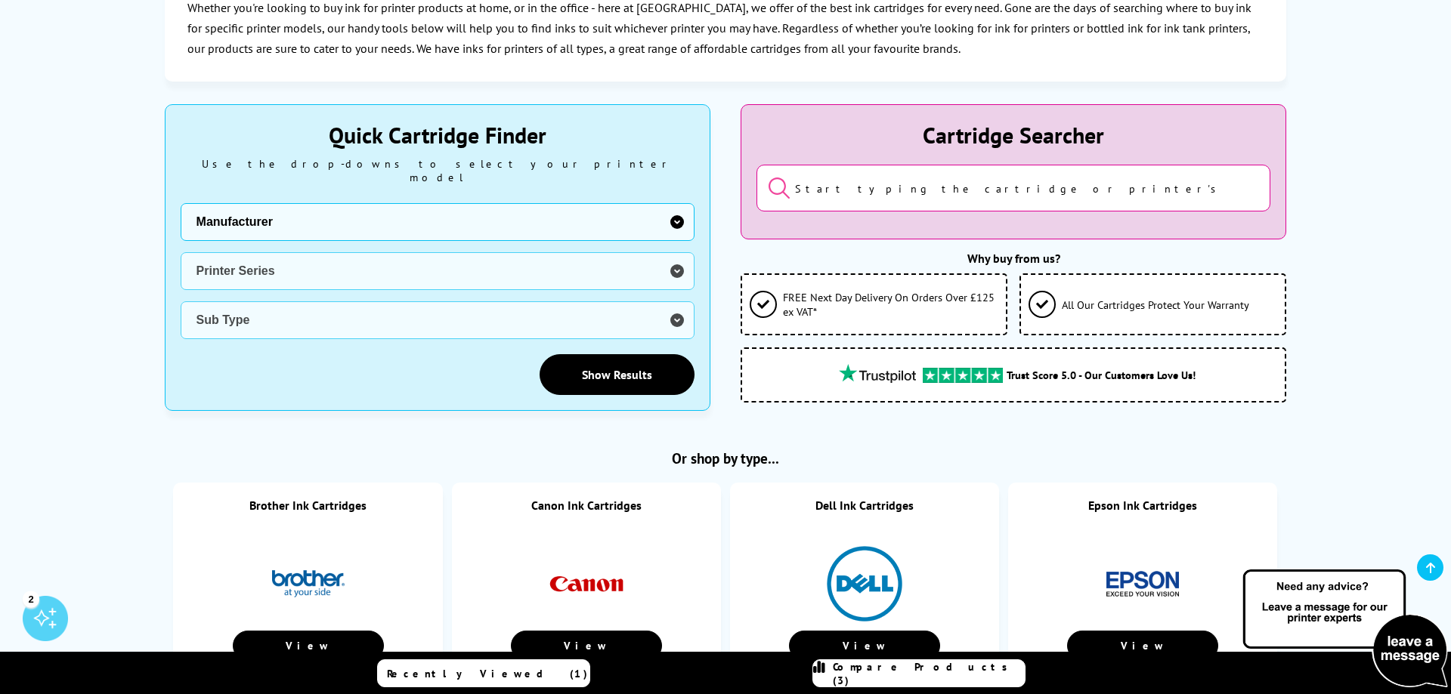
click at [181, 203] on select "Manufacturer Brother Canon Cubify Dell Dymo Epson HP Kodak Konica Minolta Kyoce…" at bounding box center [438, 222] width 514 height 38
select select "11997"
click option "Brother" at bounding box center [0, 0] width 0 height 0
click at [181, 252] on select "Printer Series DCP Inkjet Series FAX Inkjet Series HL Inkjet Series MFC Inkjet …" at bounding box center [438, 271] width 514 height 38
select select "32912"
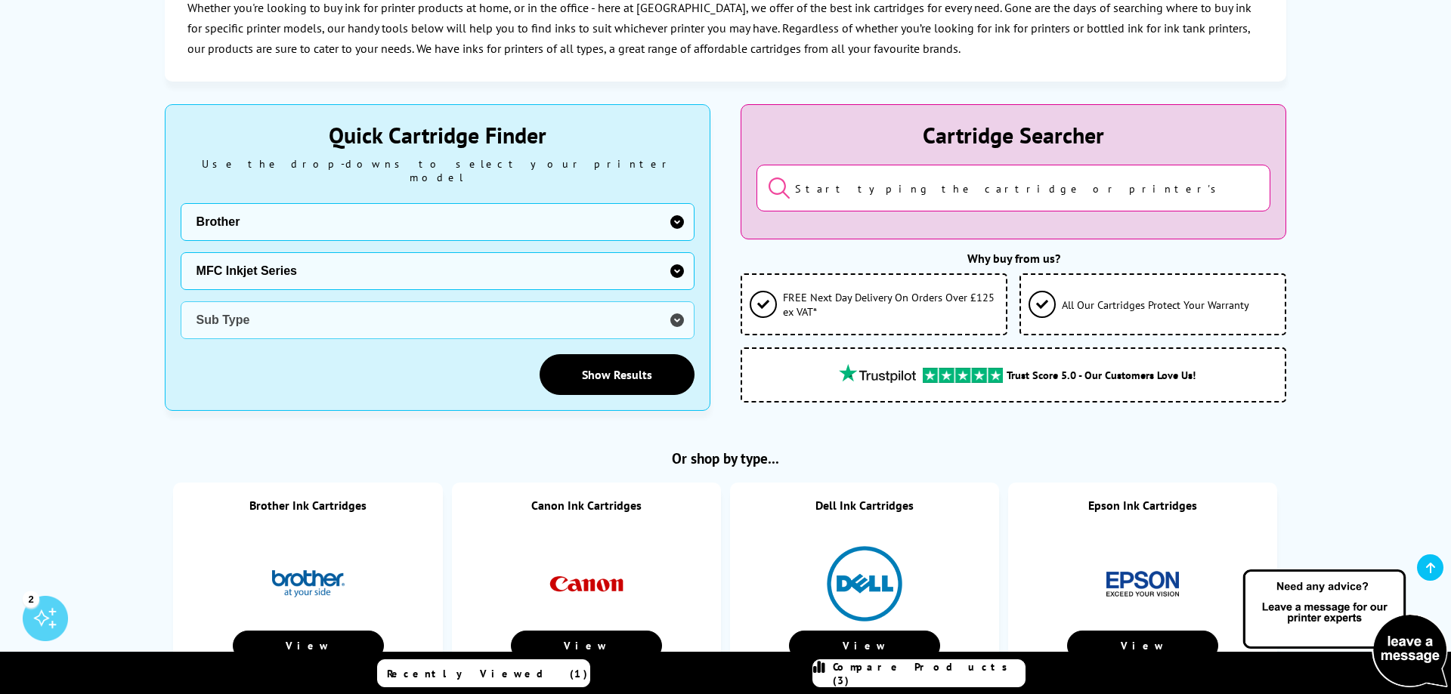
click option "MFC Inkjet Series" at bounding box center [0, 0] width 0 height 0
click at [181, 301] on select "Sub Type Brother MFC-210 Brother MFC-235C Brother MFC-240 Brother MFC-250C Brot…" at bounding box center [438, 320] width 514 height 38
select select "34789"
click option "Brother MFC-J6945DW" at bounding box center [0, 0] width 0 height 0
click at [580, 362] on link "Show Results" at bounding box center [617, 374] width 155 height 41
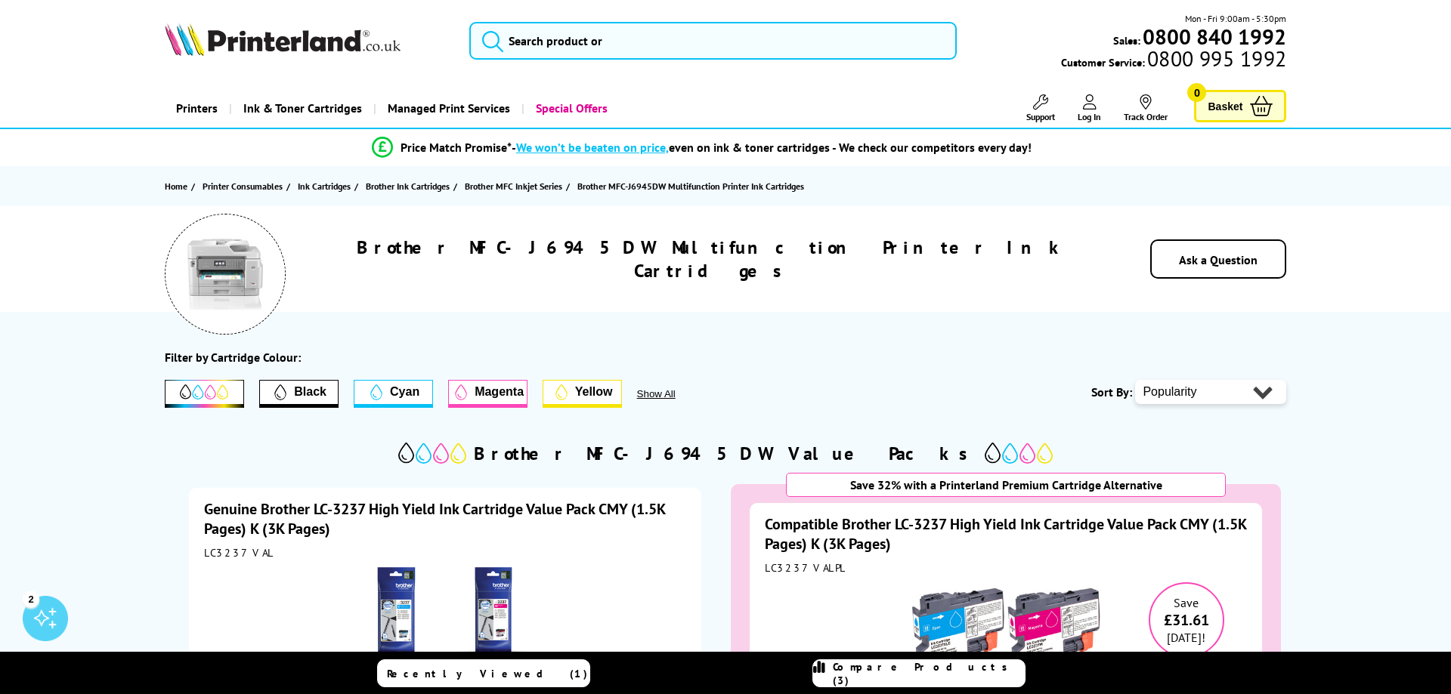
drag, startPoint x: 144, startPoint y: 329, endPoint x: 162, endPoint y: 176, distance: 153.6
click at [1170, 407] on div "Popularity Price - Low to High Price - High to Low" at bounding box center [1210, 392] width 151 height 32
click at [1135, 380] on select "Popularity Price - Low to High Price - High to Low" at bounding box center [1210, 392] width 151 height 24
select select "Price Ascending"
click option "Price - Low to High" at bounding box center [0, 0] width 0 height 0
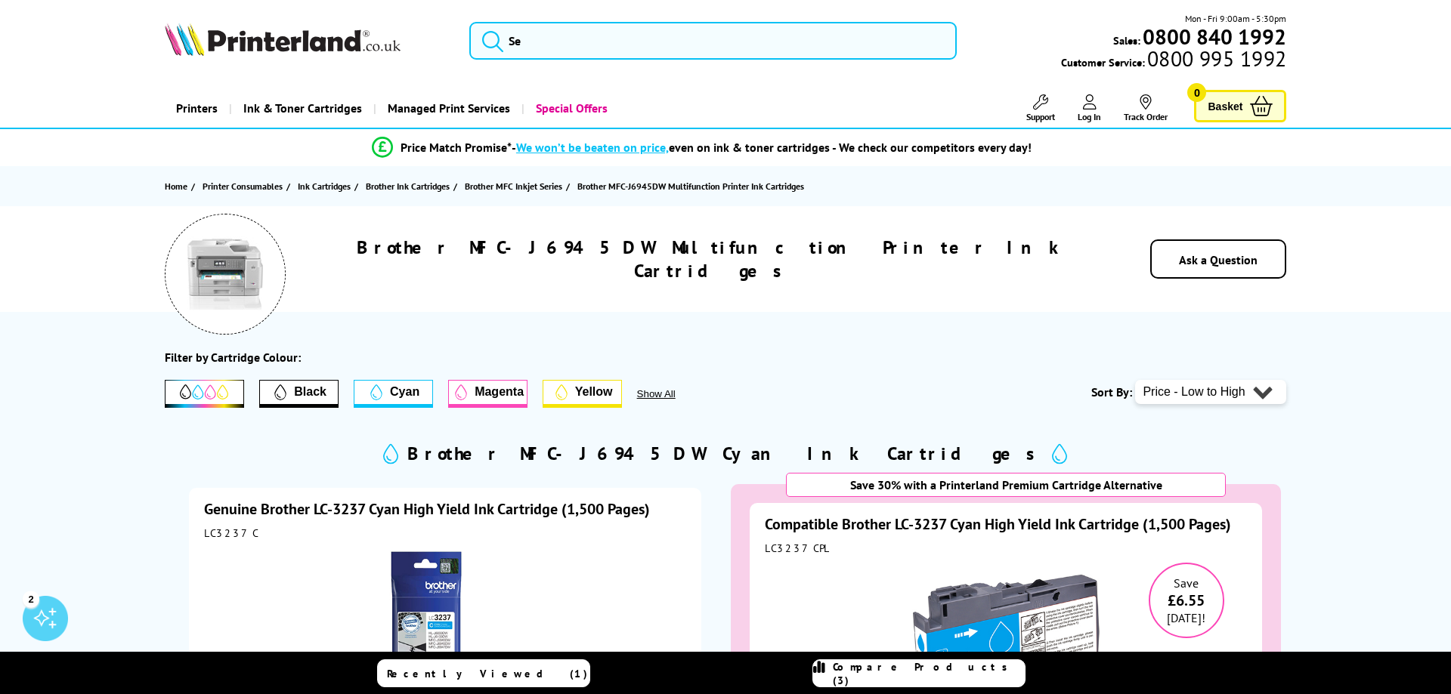
click at [661, 393] on span "Show All" at bounding box center [676, 393] width 79 height 11
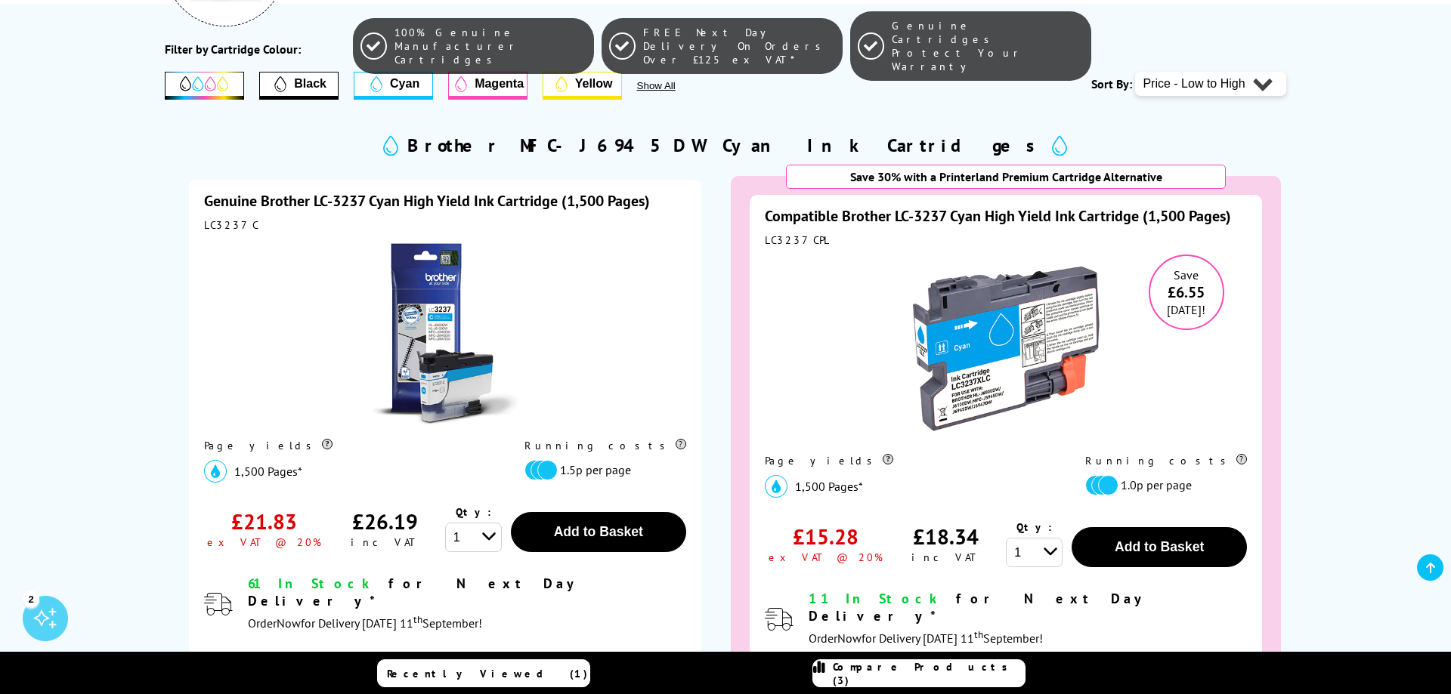
scroll to position [385, 0]
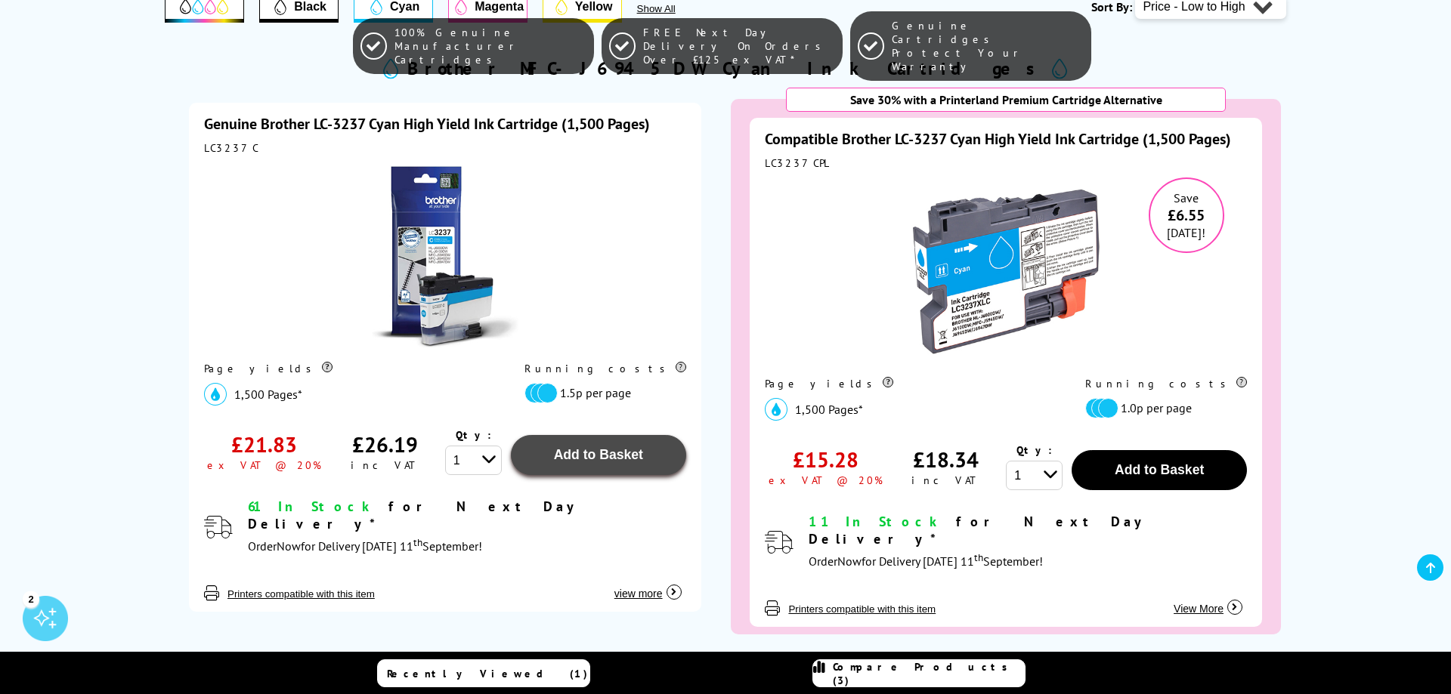
click at [573, 459] on span "Add to Basket" at bounding box center [598, 454] width 89 height 15
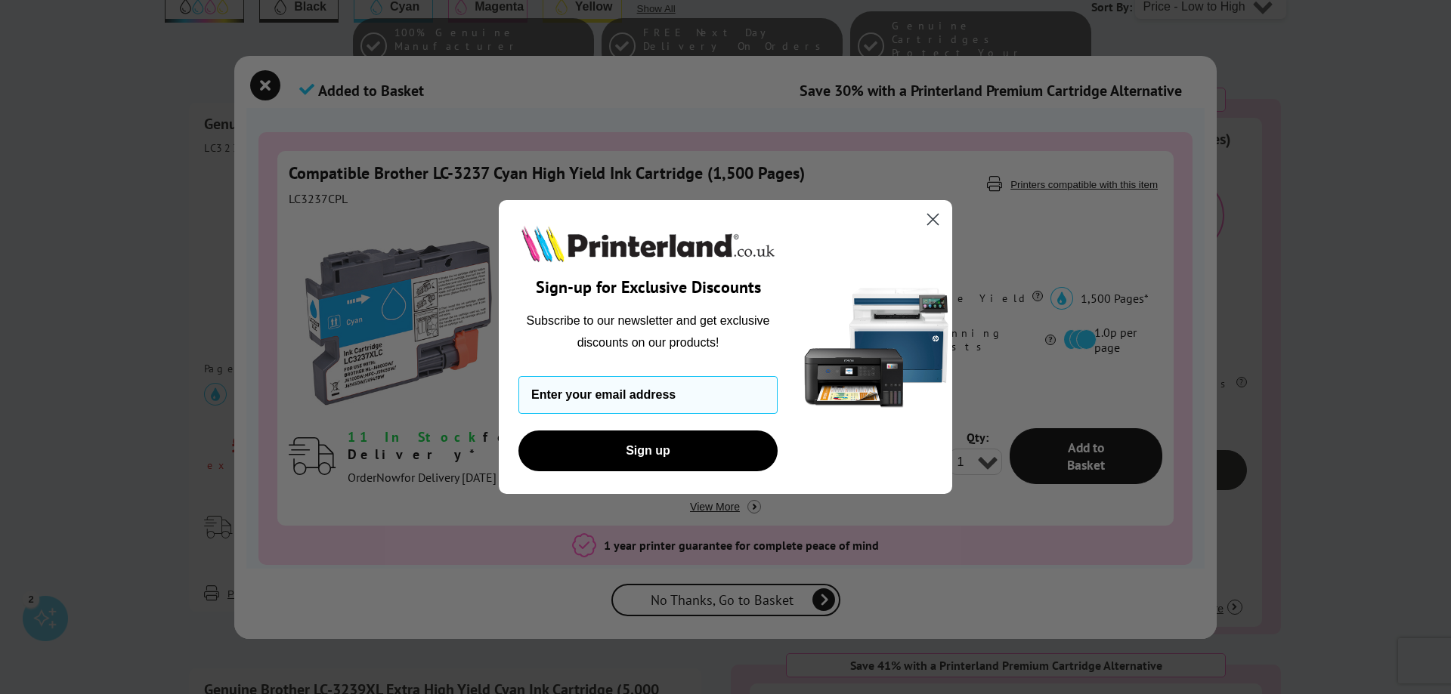
click at [928, 218] on circle "Close dialog" at bounding box center [932, 219] width 25 height 25
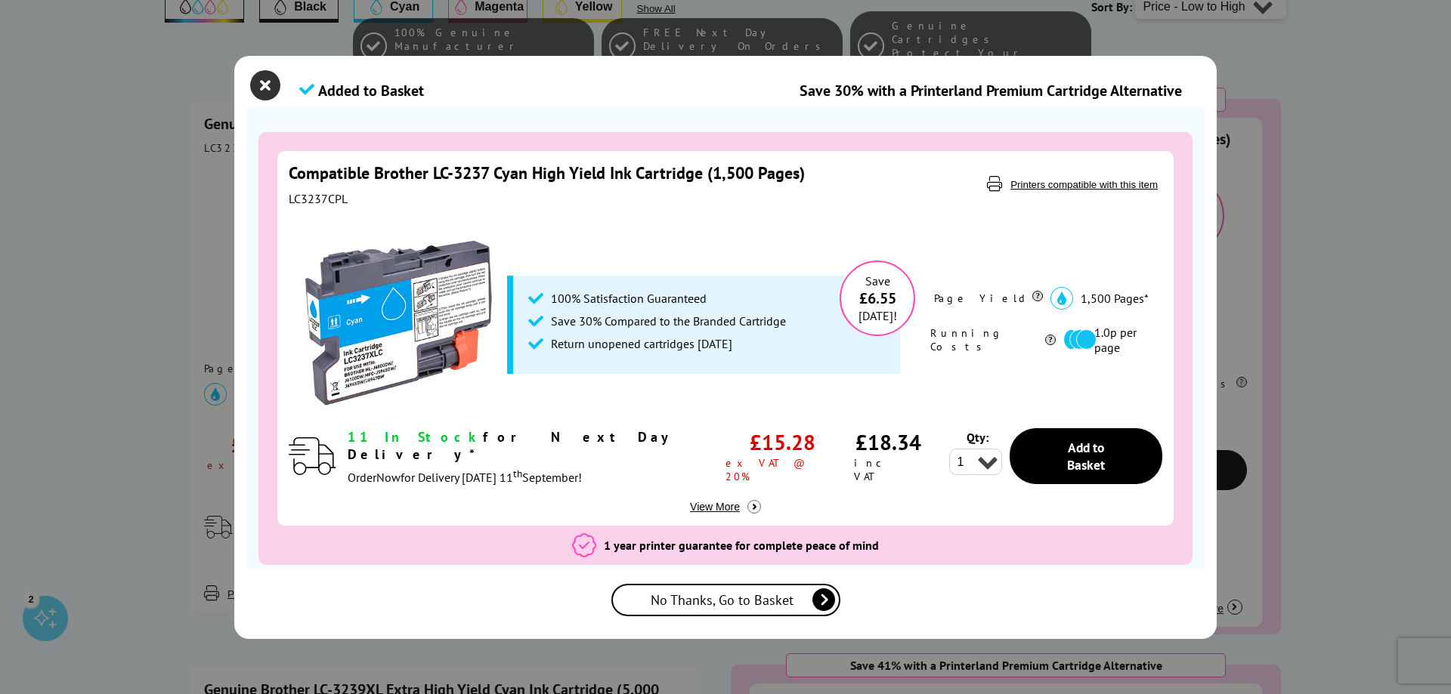
click at [255, 81] on icon "close modal" at bounding box center [265, 85] width 30 height 30
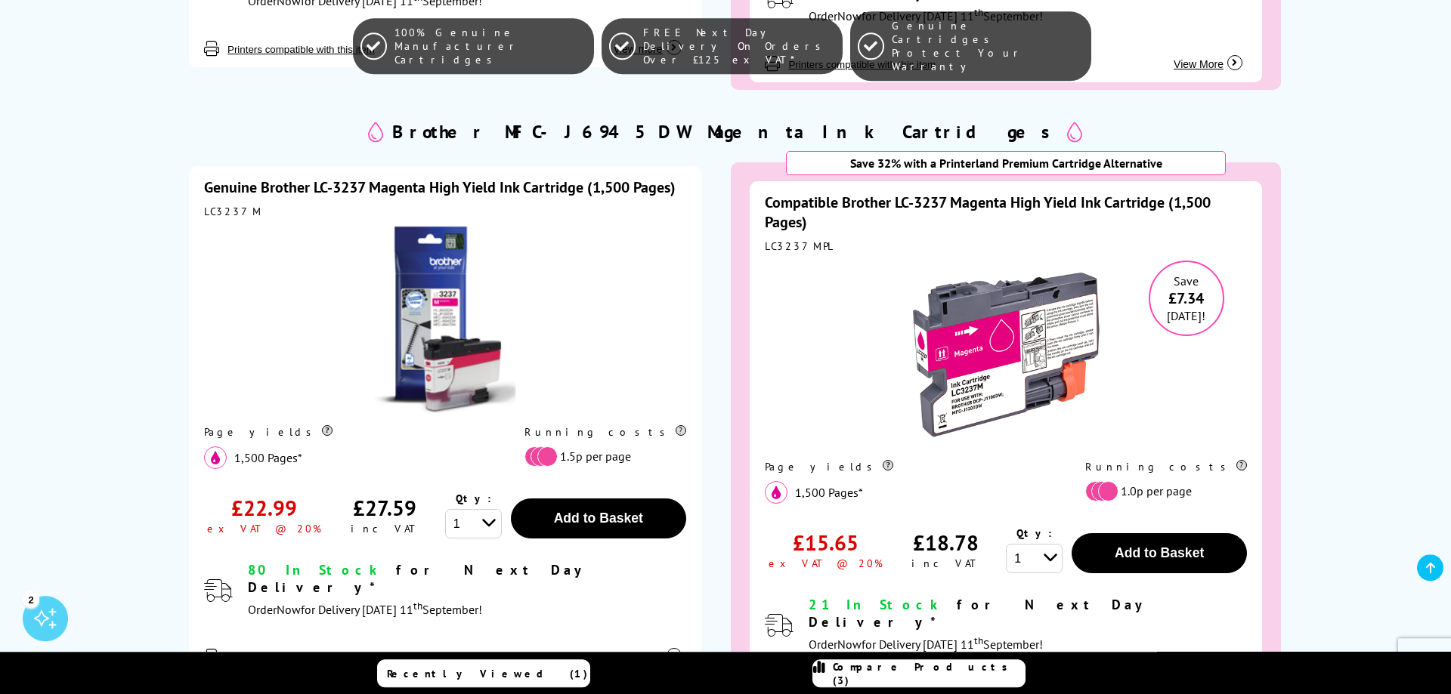
scroll to position [1541, 0]
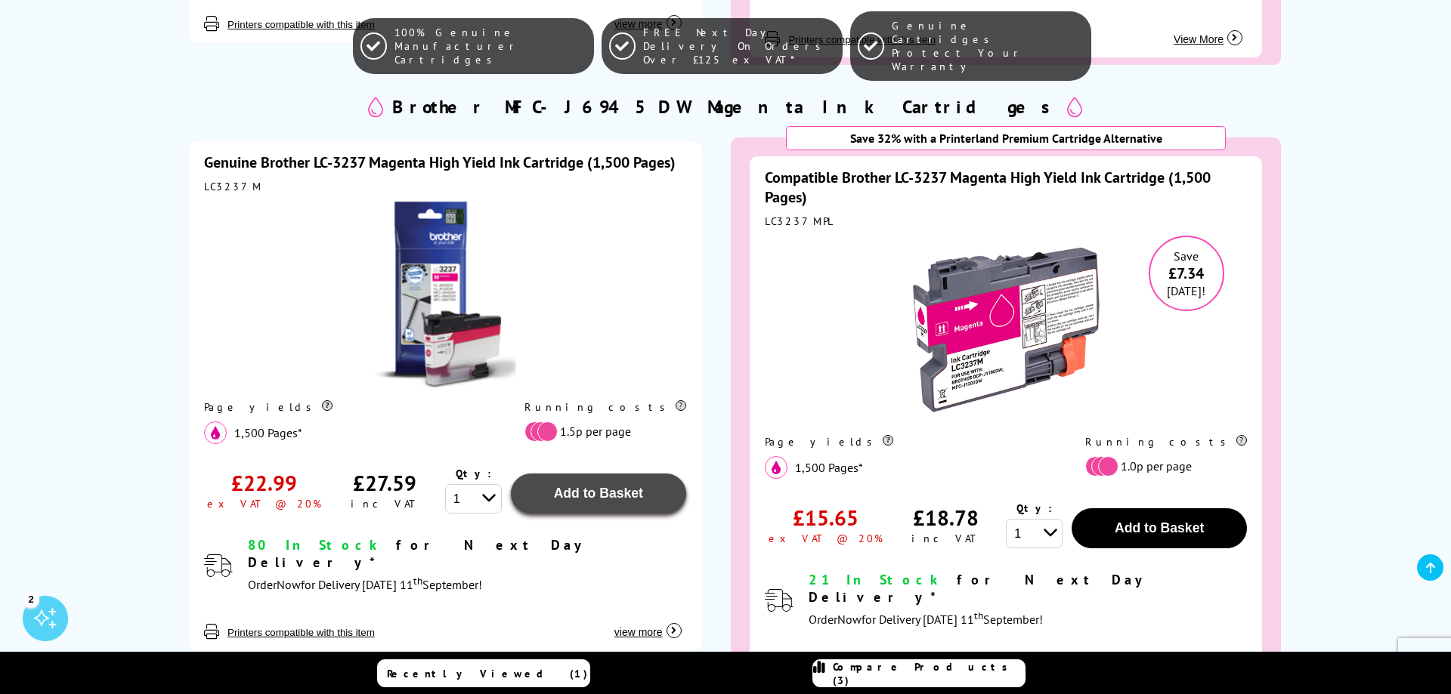
click at [573, 486] on span "Add to Basket" at bounding box center [598, 493] width 89 height 15
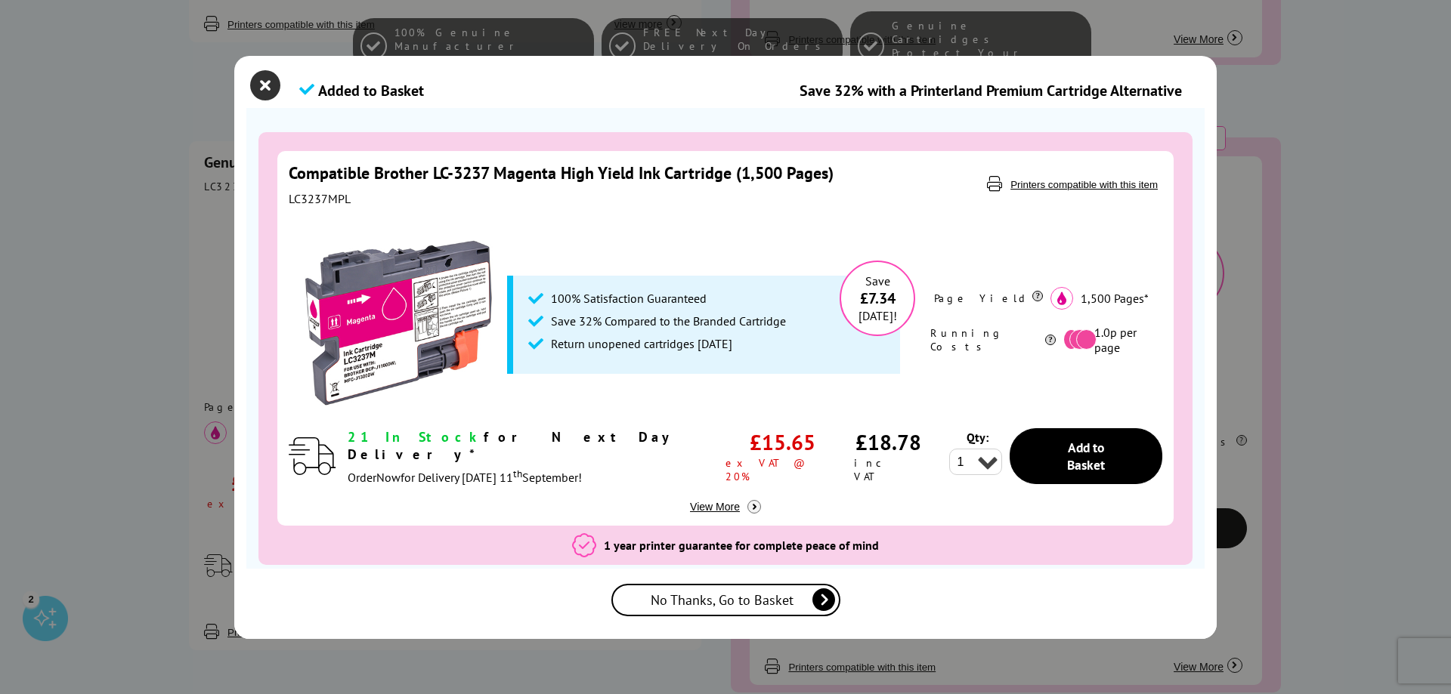
click at [261, 85] on icon "close modal" at bounding box center [265, 85] width 30 height 30
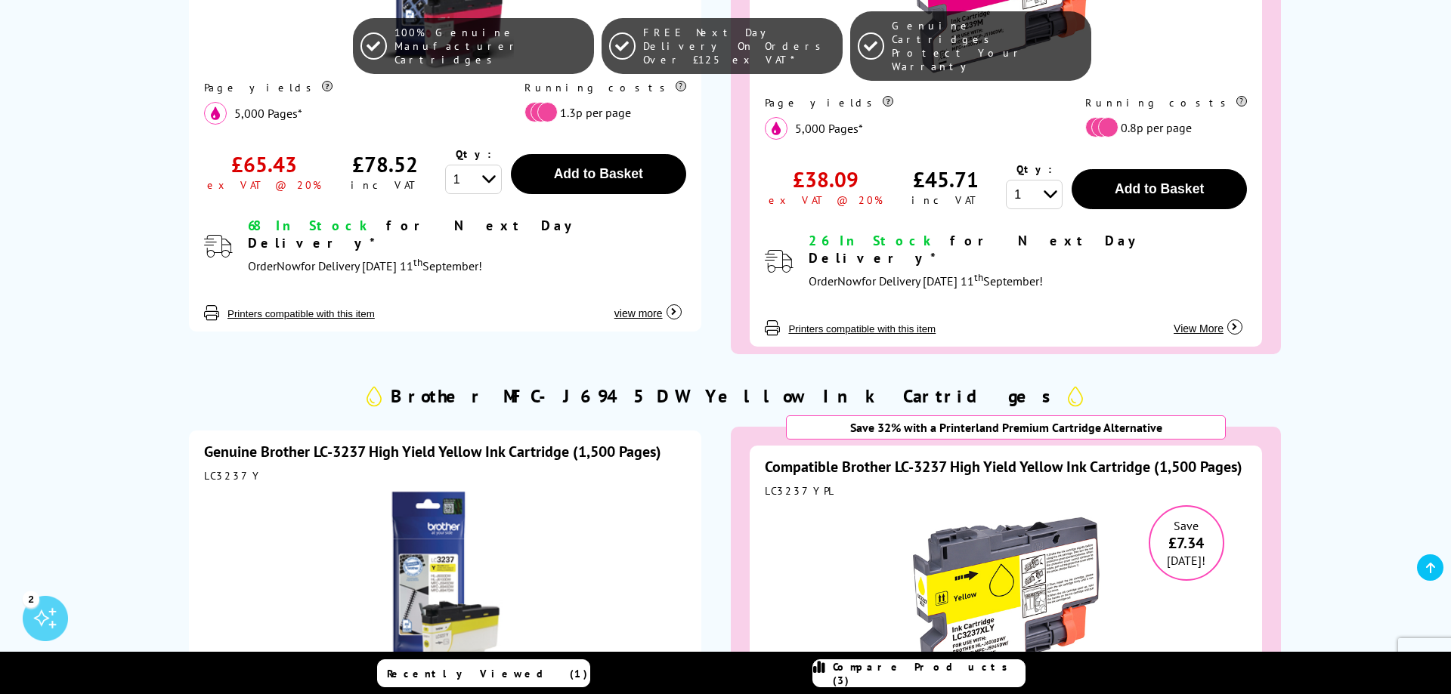
scroll to position [2852, 0]
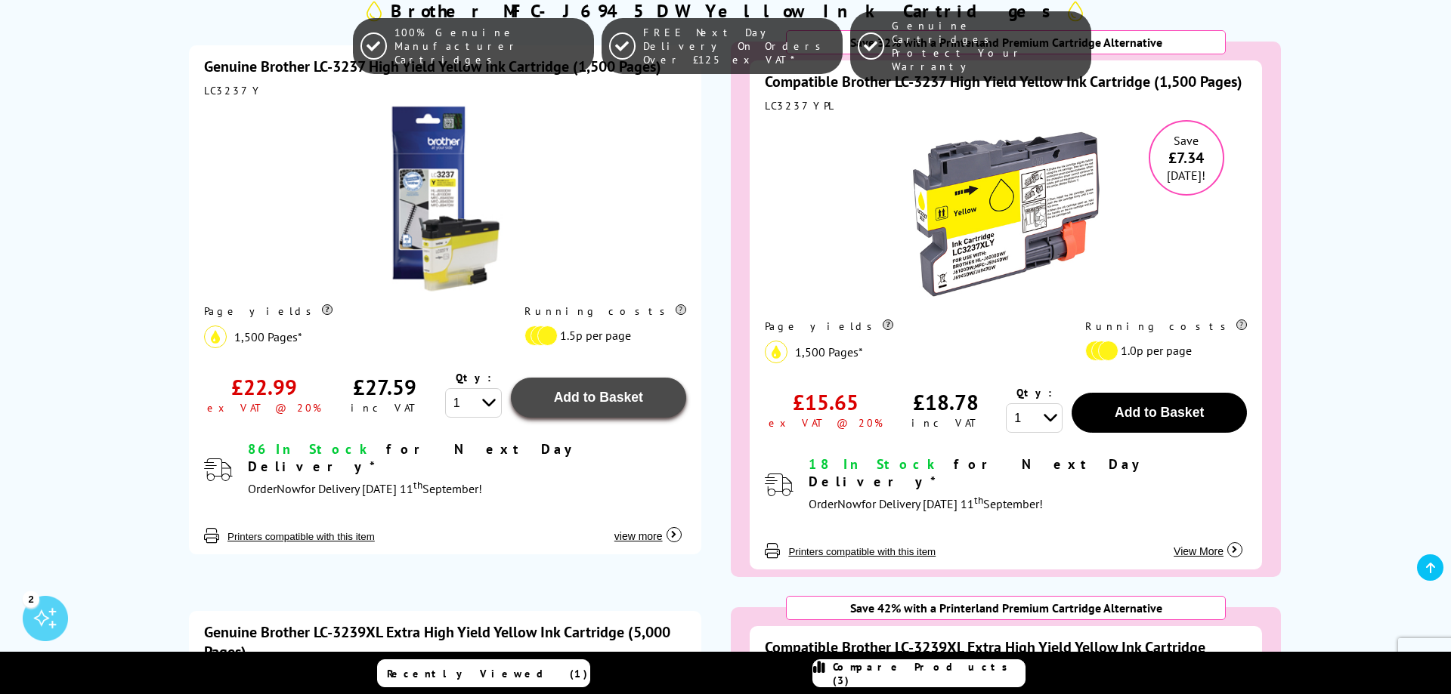
click at [574, 378] on button "Add to Basket" at bounding box center [598, 398] width 175 height 40
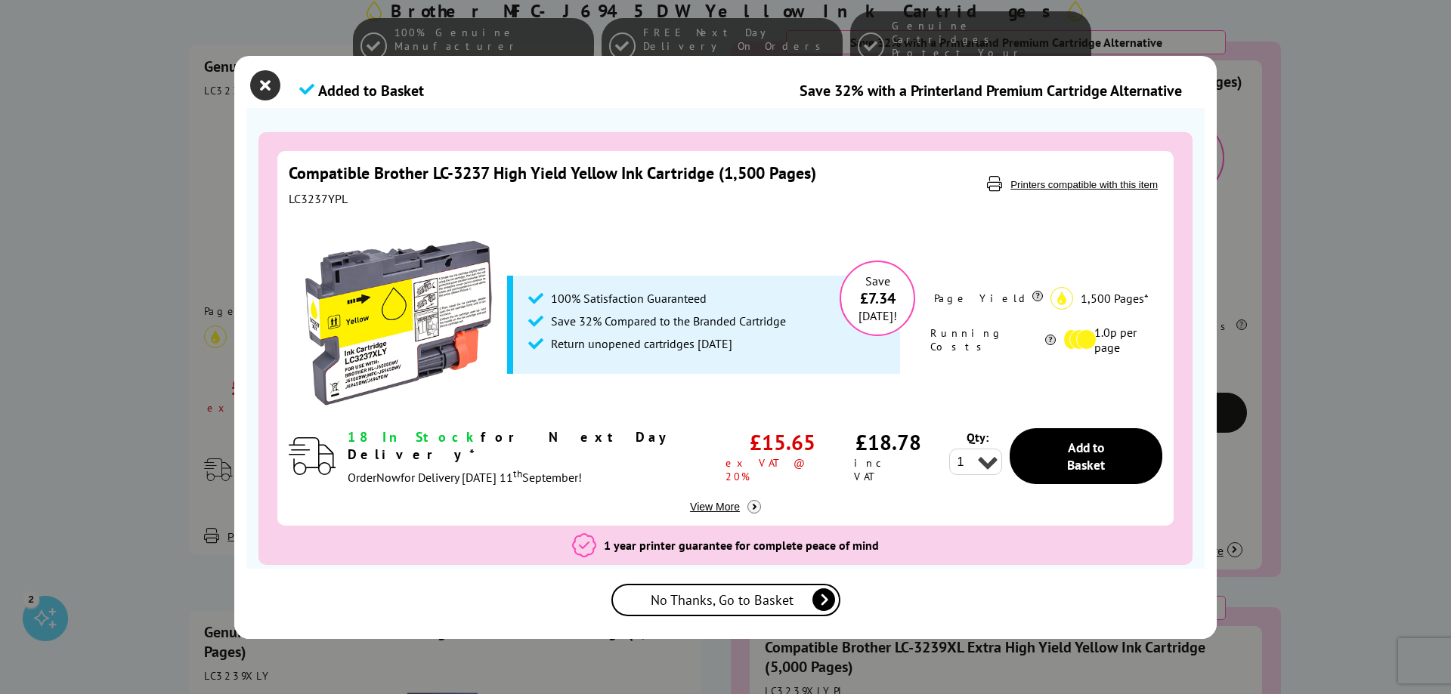
click at [256, 92] on icon "close modal" at bounding box center [265, 85] width 30 height 30
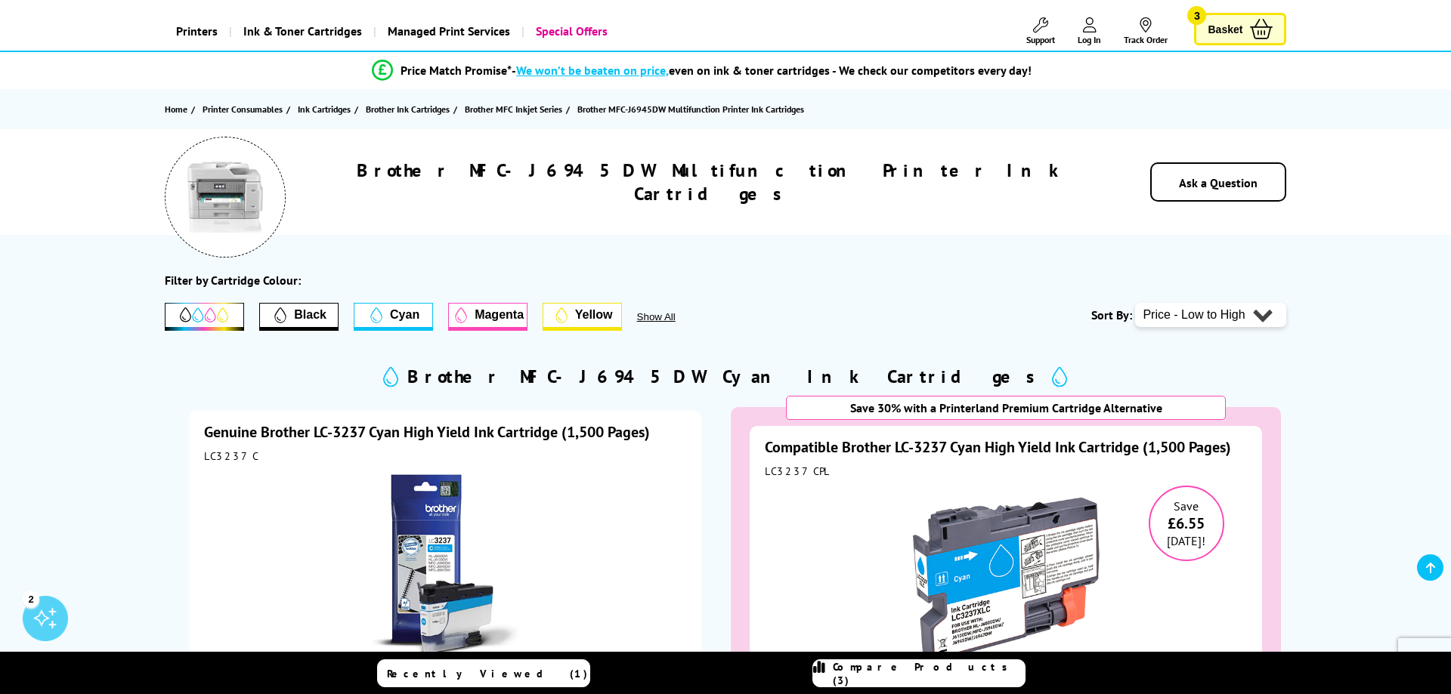
scroll to position [0, 0]
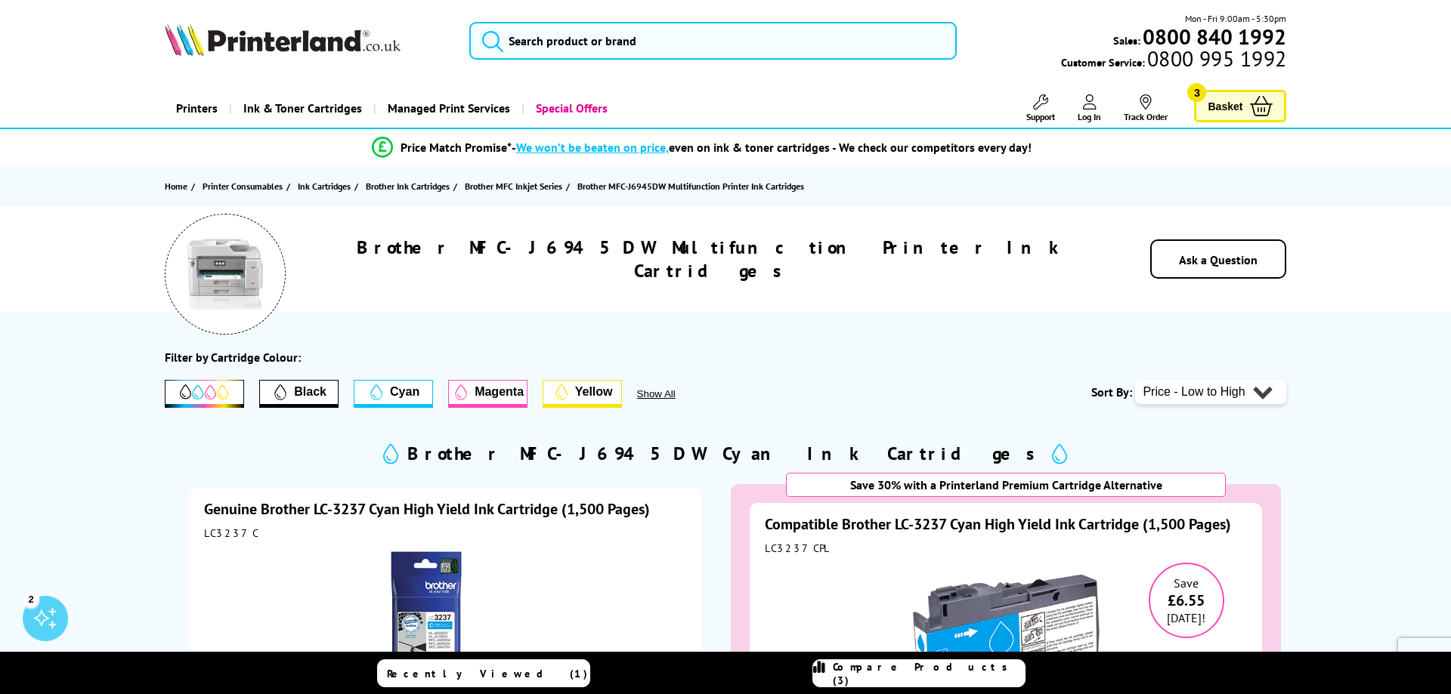
click at [1234, 117] on link "Basket 3" at bounding box center [1240, 106] width 92 height 32
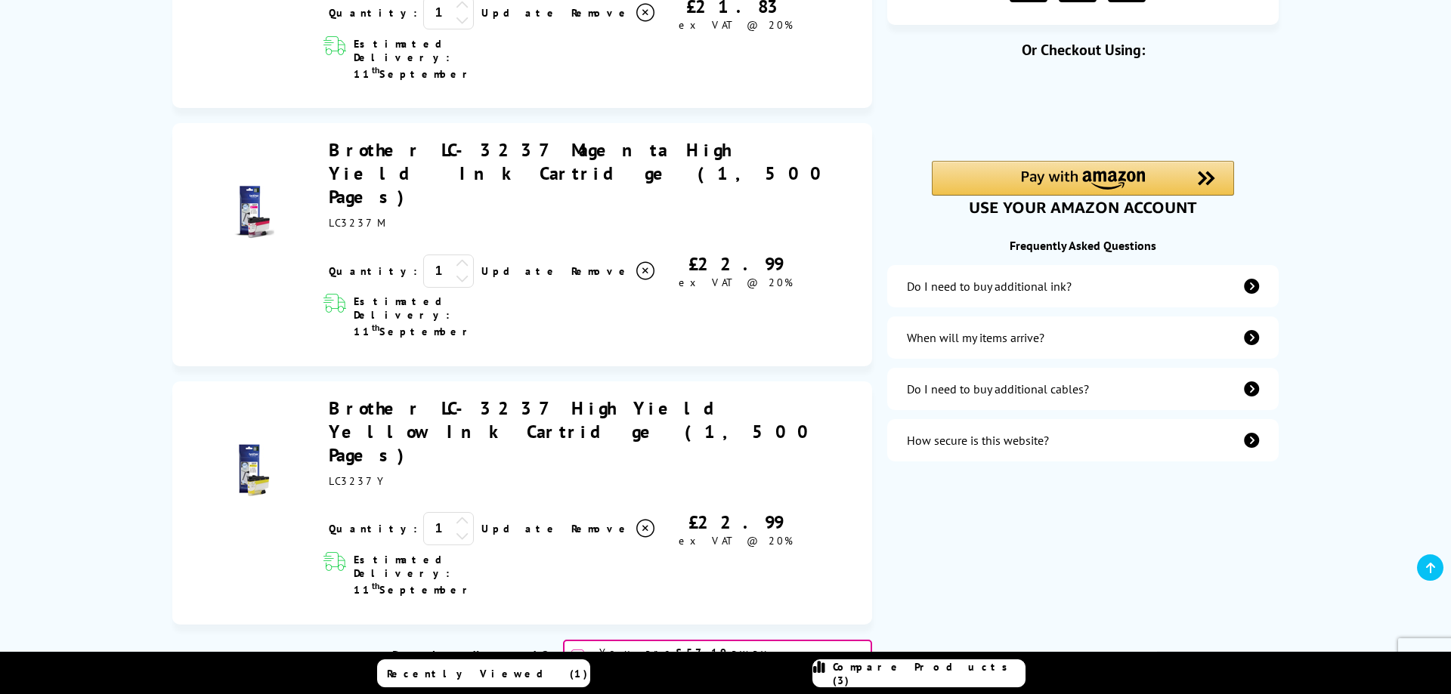
scroll to position [308, 0]
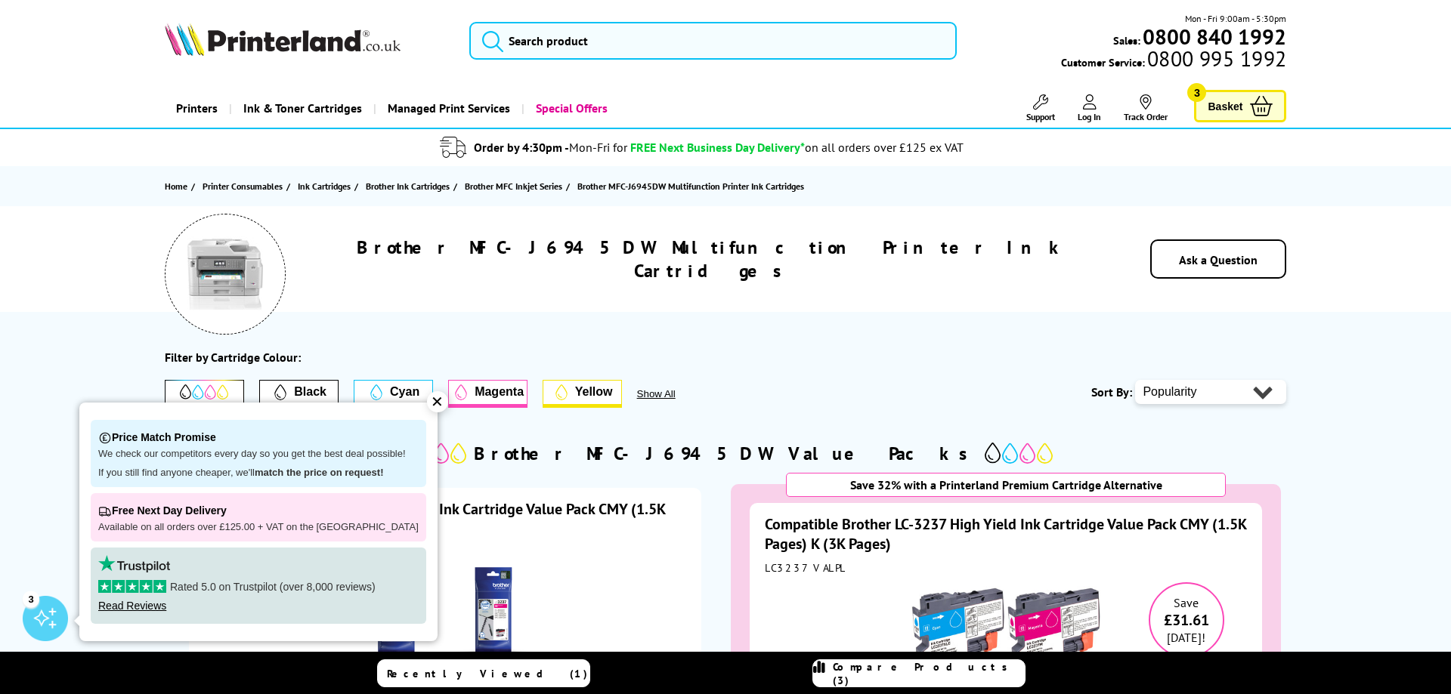
click at [243, 387] on span at bounding box center [204, 392] width 78 height 23
click at [427, 410] on div "✕" at bounding box center [437, 401] width 21 height 21
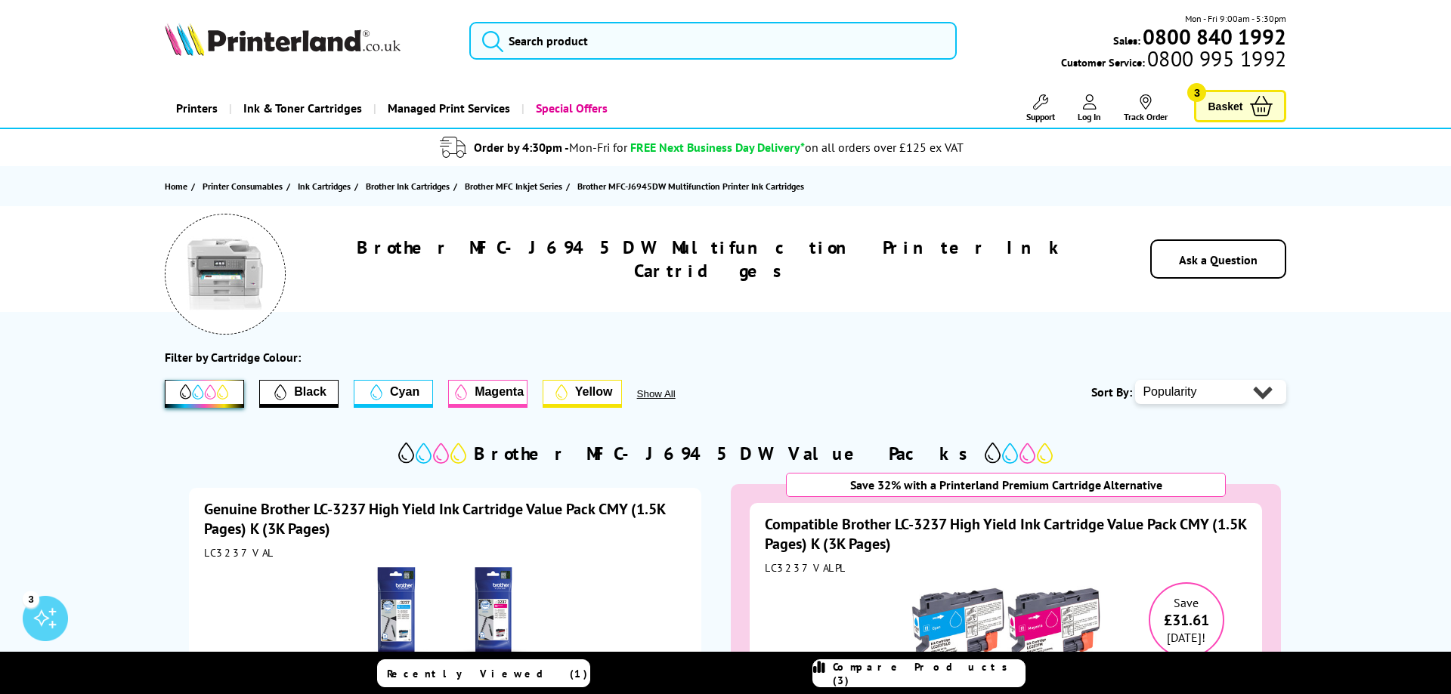
scroll to position [308, 0]
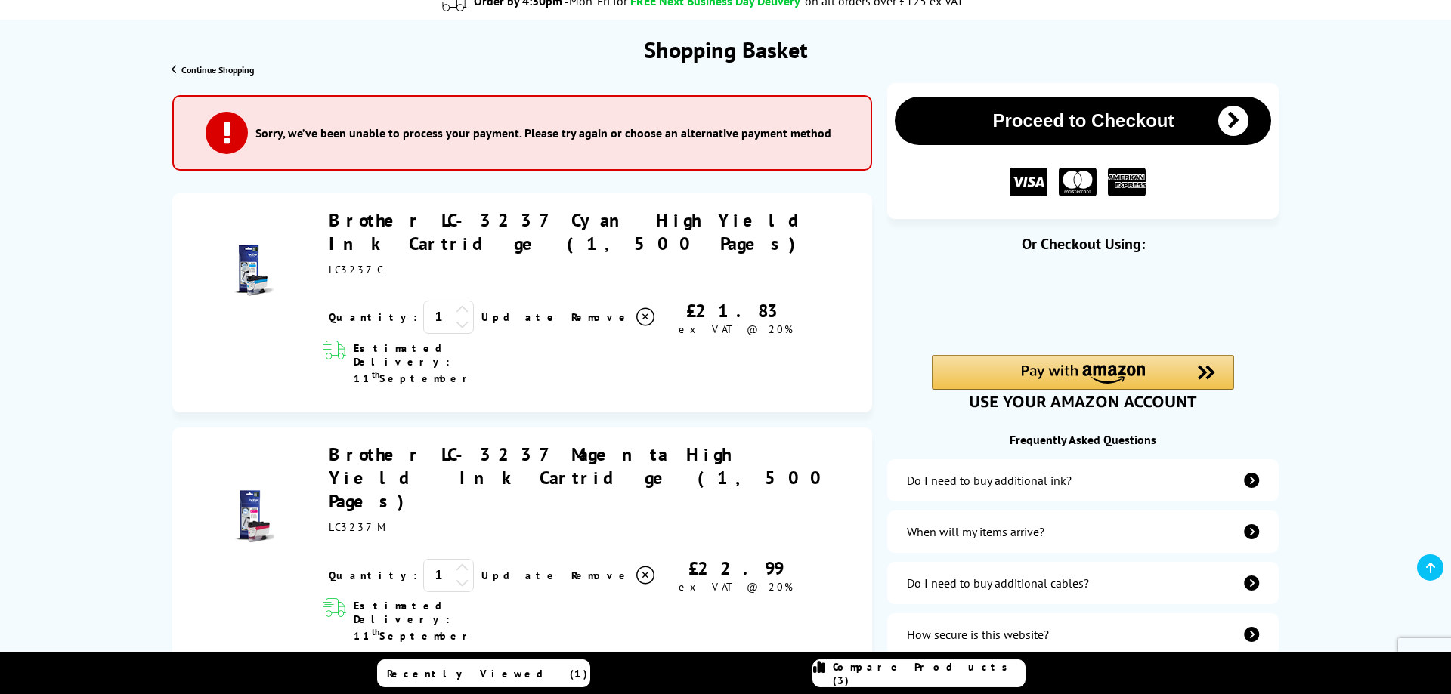
scroll to position [154, 0]
